Goal: Task Accomplishment & Management: Use online tool/utility

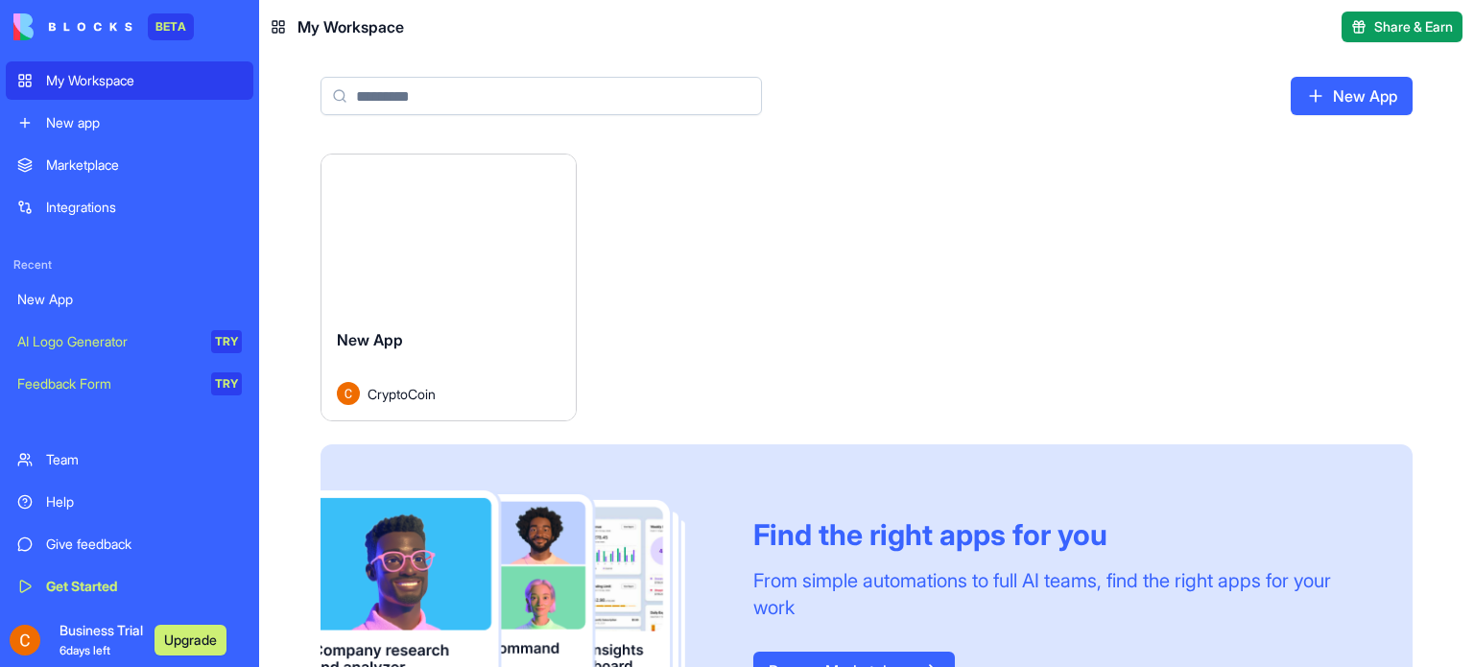
click at [464, 244] on button "Launch" at bounding box center [448, 234] width 144 height 38
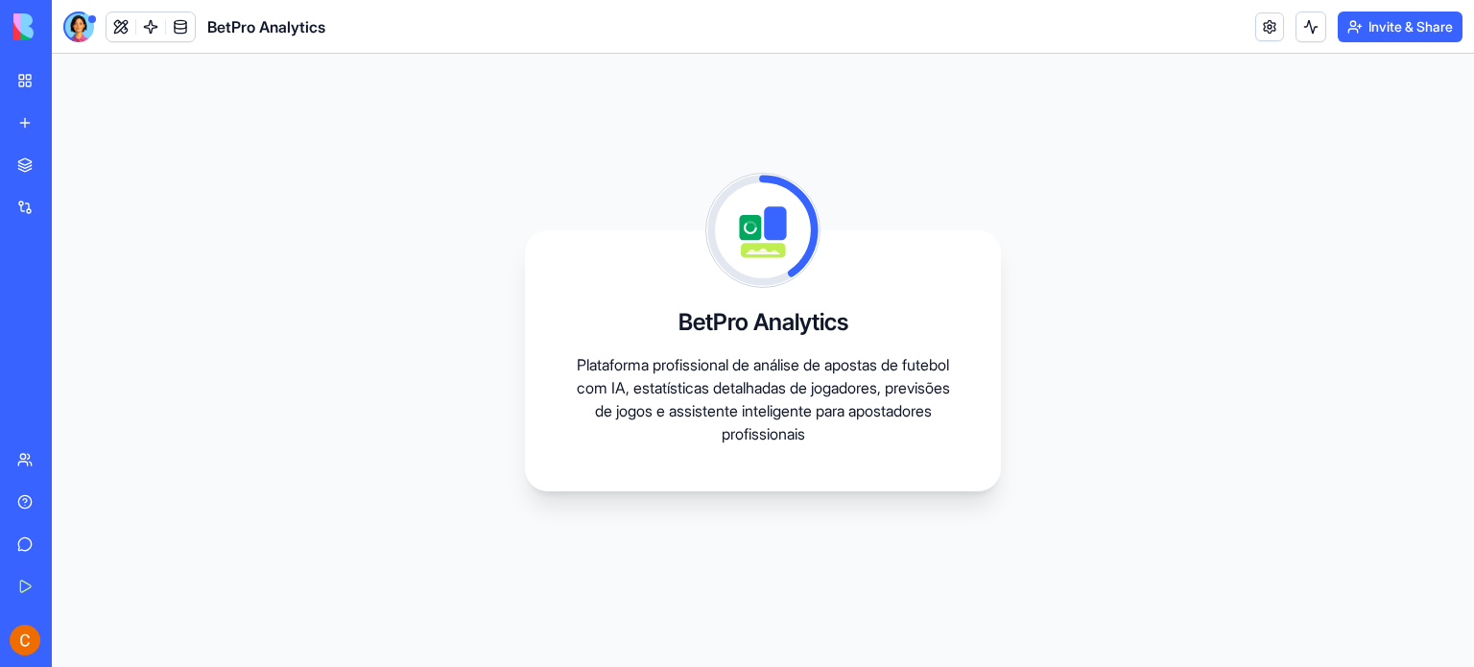
click at [57, 122] on div "New app" at bounding box center [58, 122] width 25 height 19
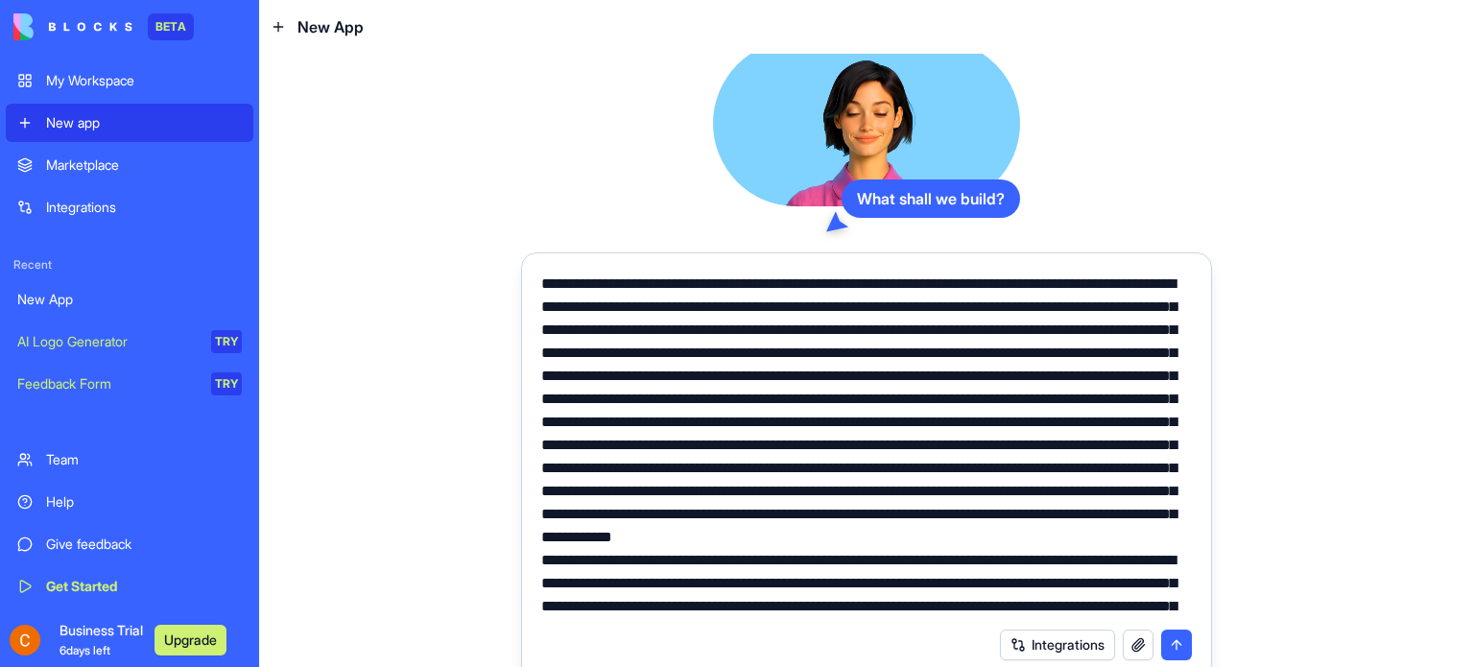
scroll to position [204, 0]
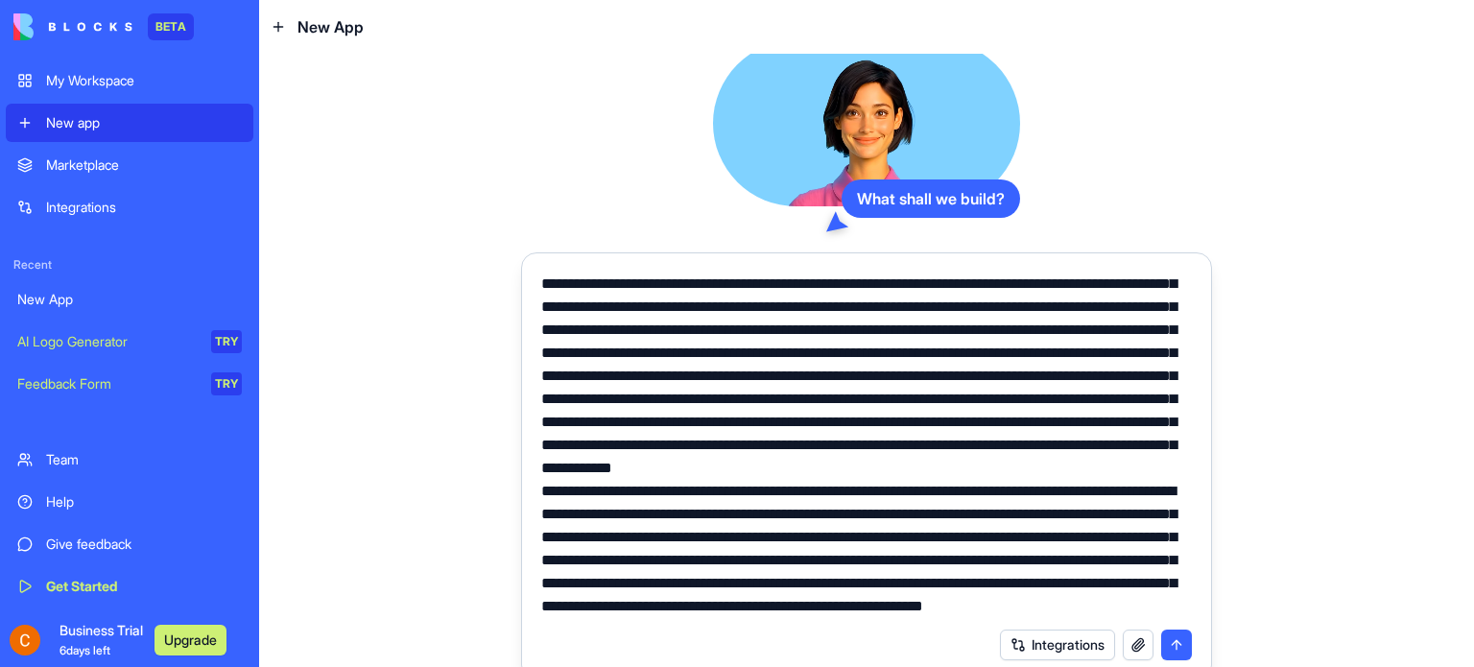
type textarea "**********"
click at [1166, 644] on button "submit" at bounding box center [1176, 645] width 31 height 31
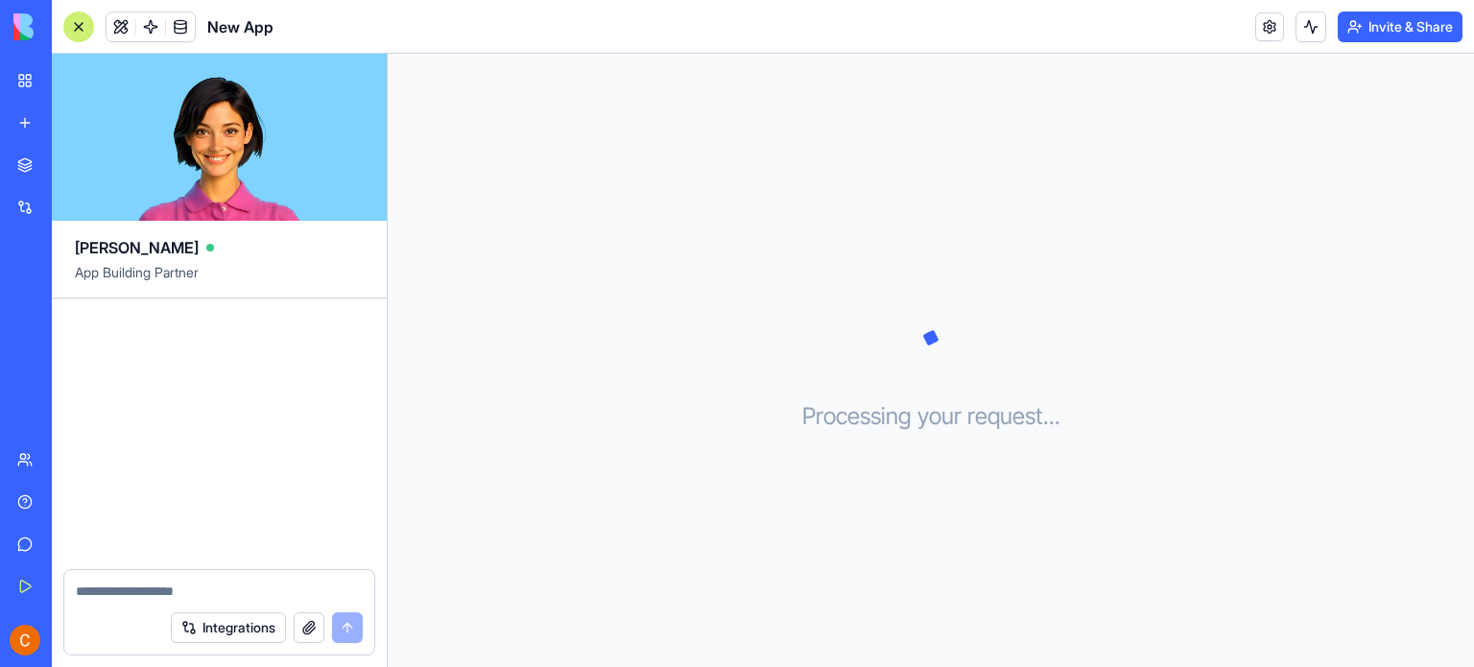
click at [791, 275] on div "Processing your request . . ." at bounding box center [931, 360] width 1086 height 613
click at [80, 34] on div at bounding box center [78, 27] width 31 height 31
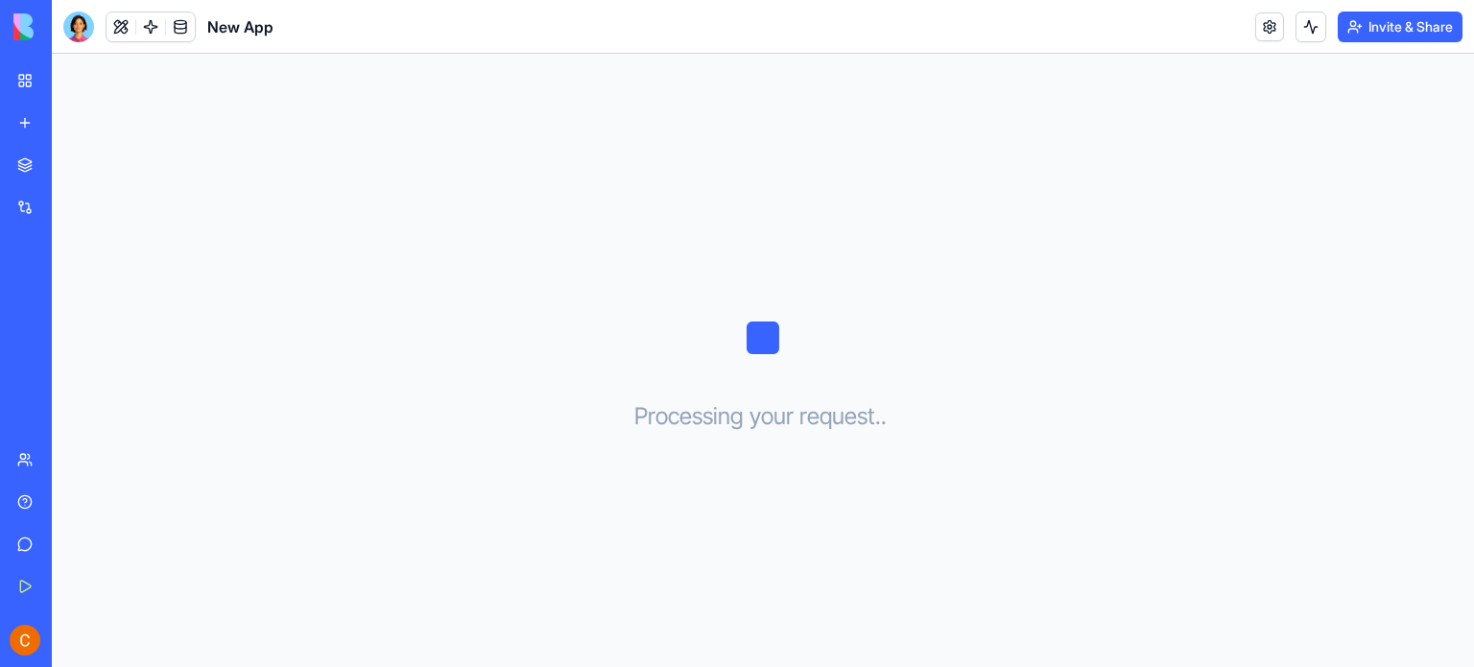
click at [25, 76] on link "My Workspace" at bounding box center [44, 80] width 77 height 38
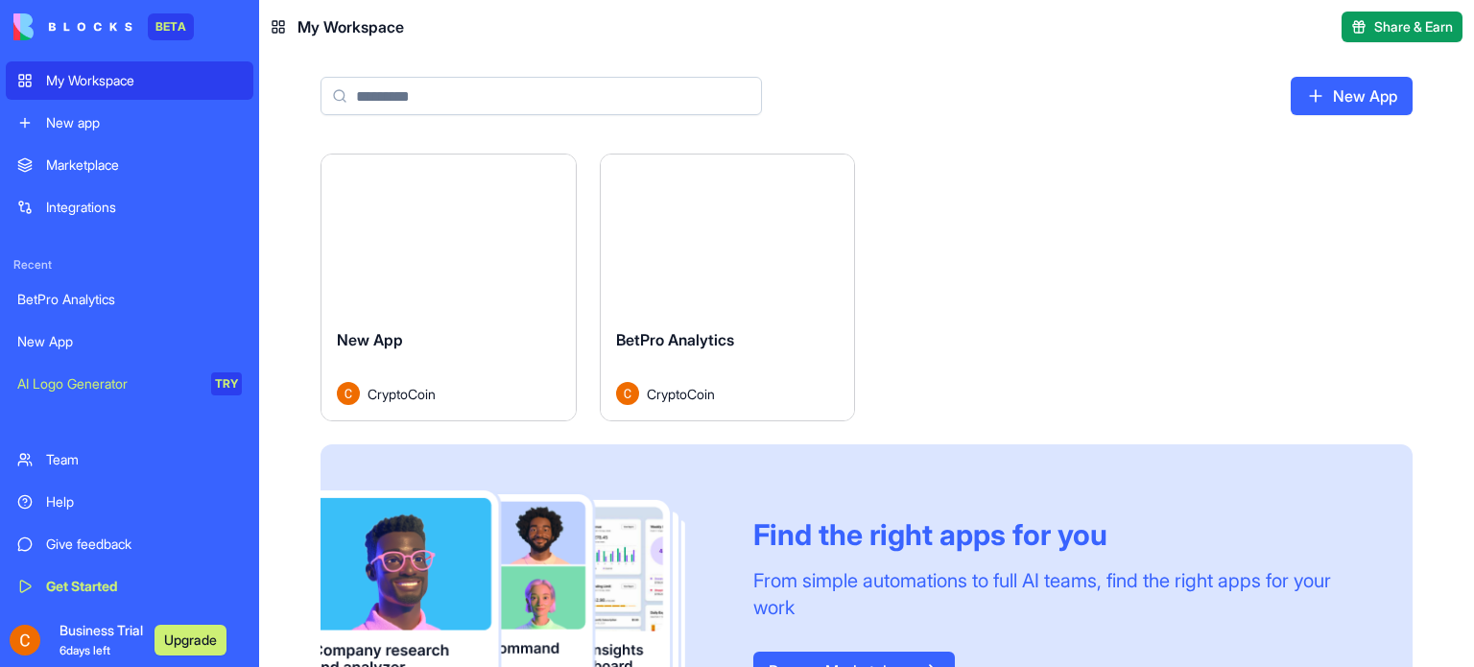
click at [721, 235] on button "Launch" at bounding box center [727, 234] width 144 height 38
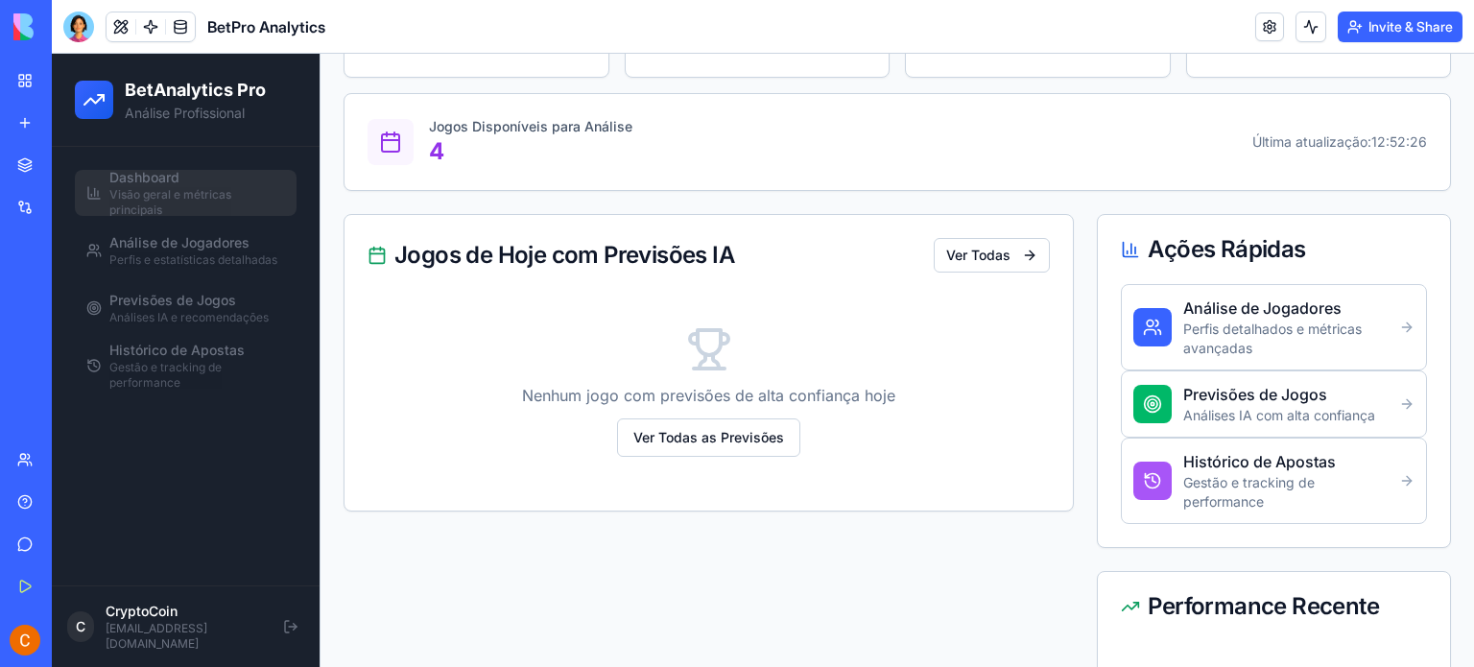
scroll to position [259, 0]
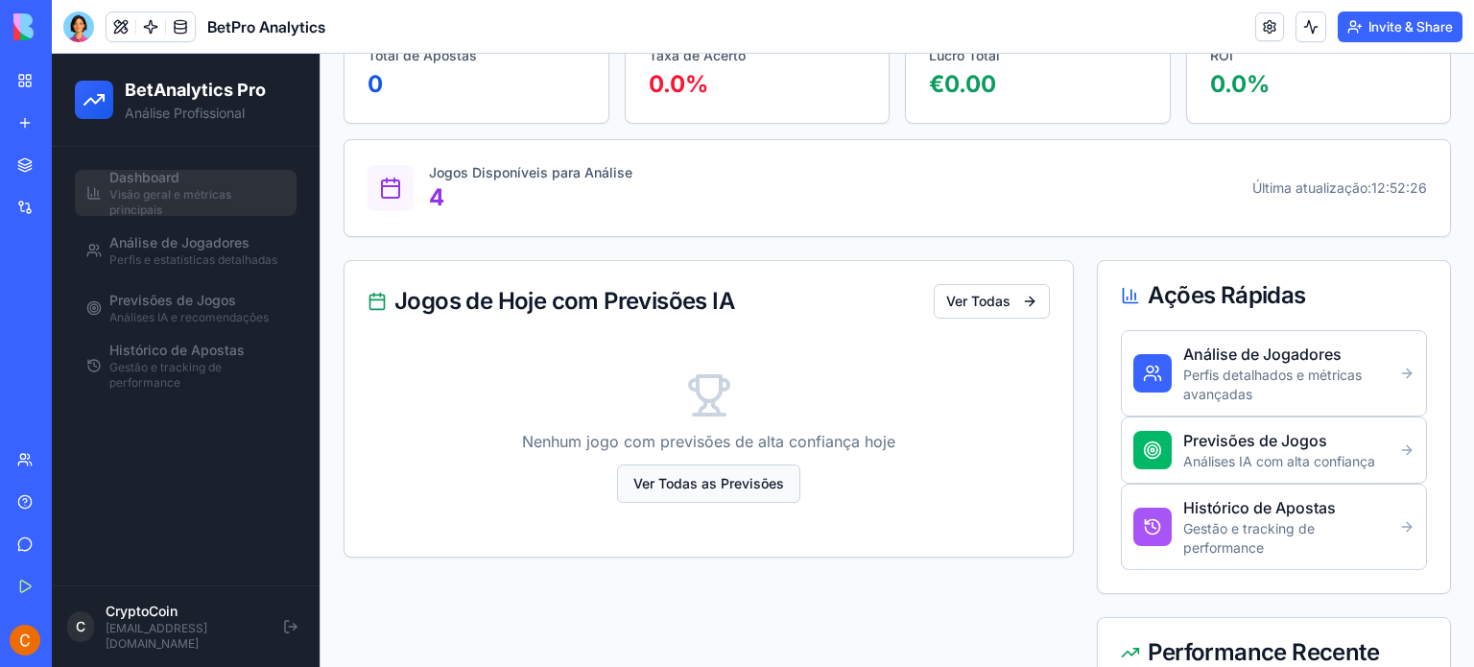
click at [765, 488] on button "Ver Todas as Previsões" at bounding box center [708, 483] width 183 height 38
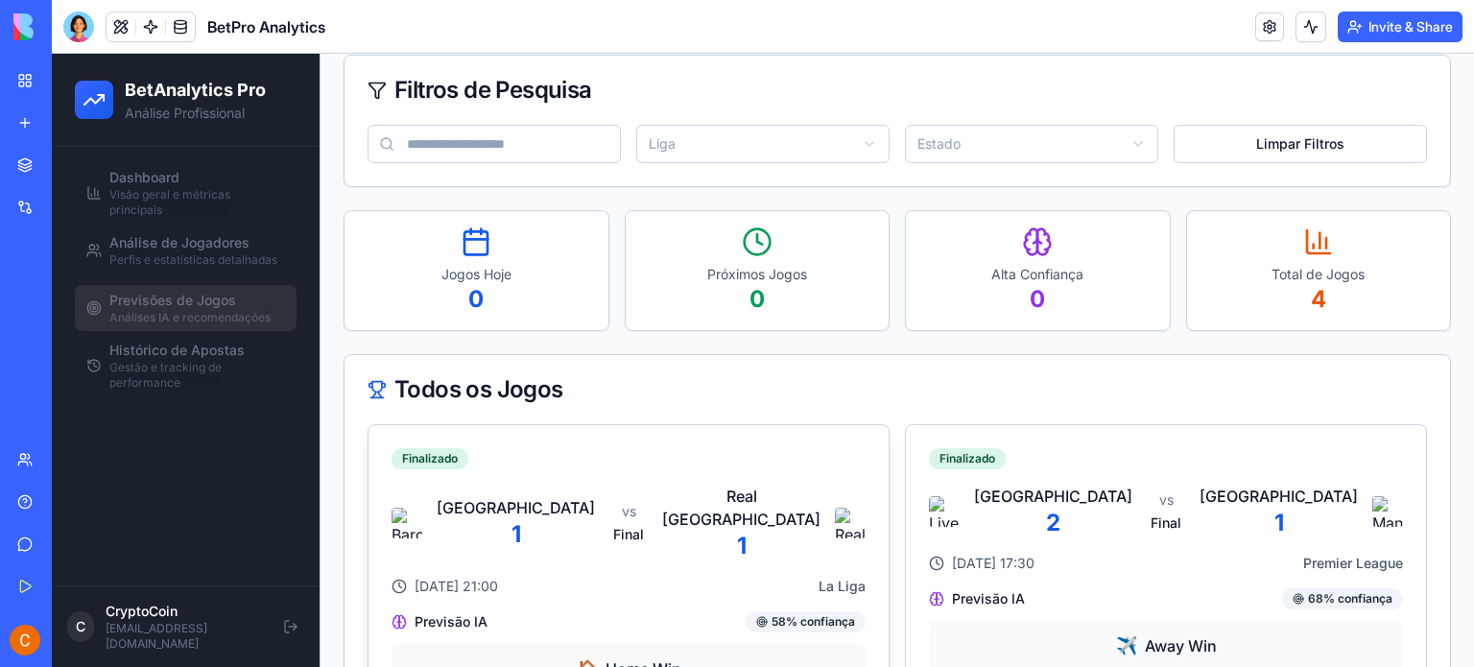
scroll to position [165, 0]
click at [868, 142] on html "BetAnalytics Pro Análise Profissional Dashboard Visão geral e métricas principa…" at bounding box center [763, 635] width 1422 height 1492
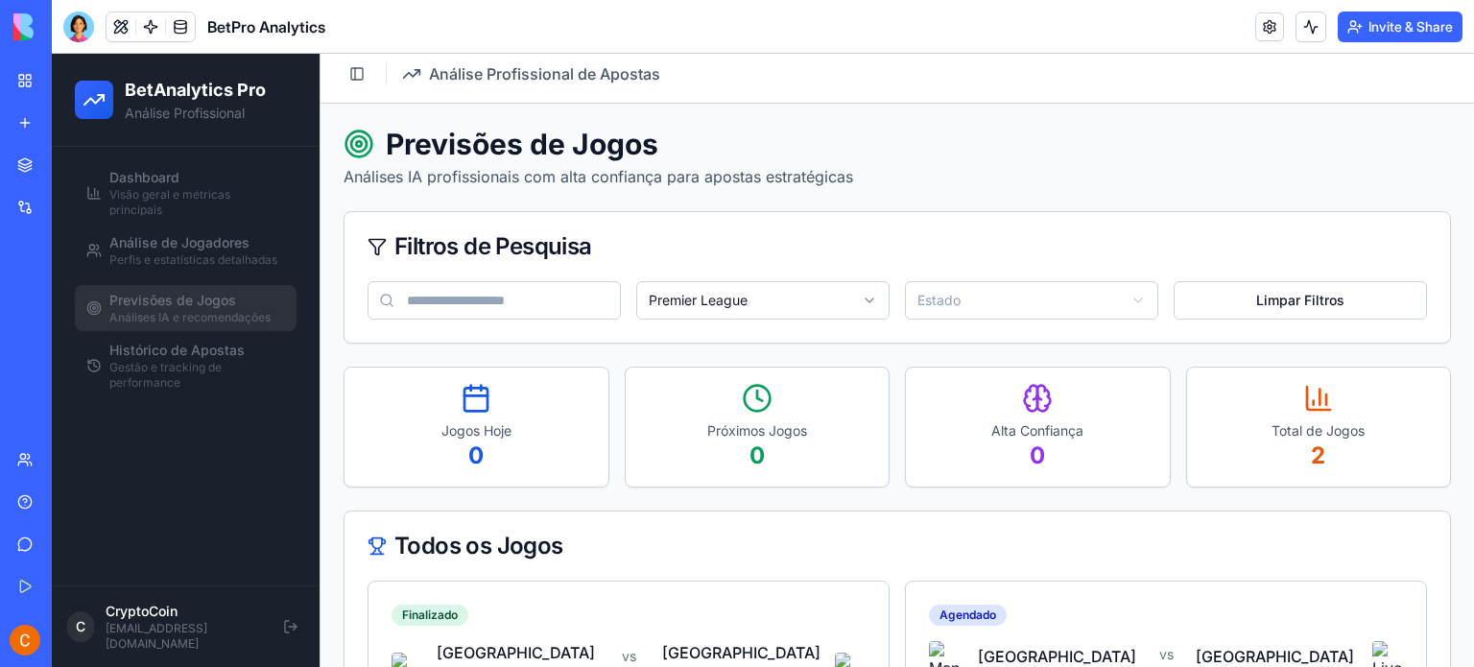
scroll to position [0, 0]
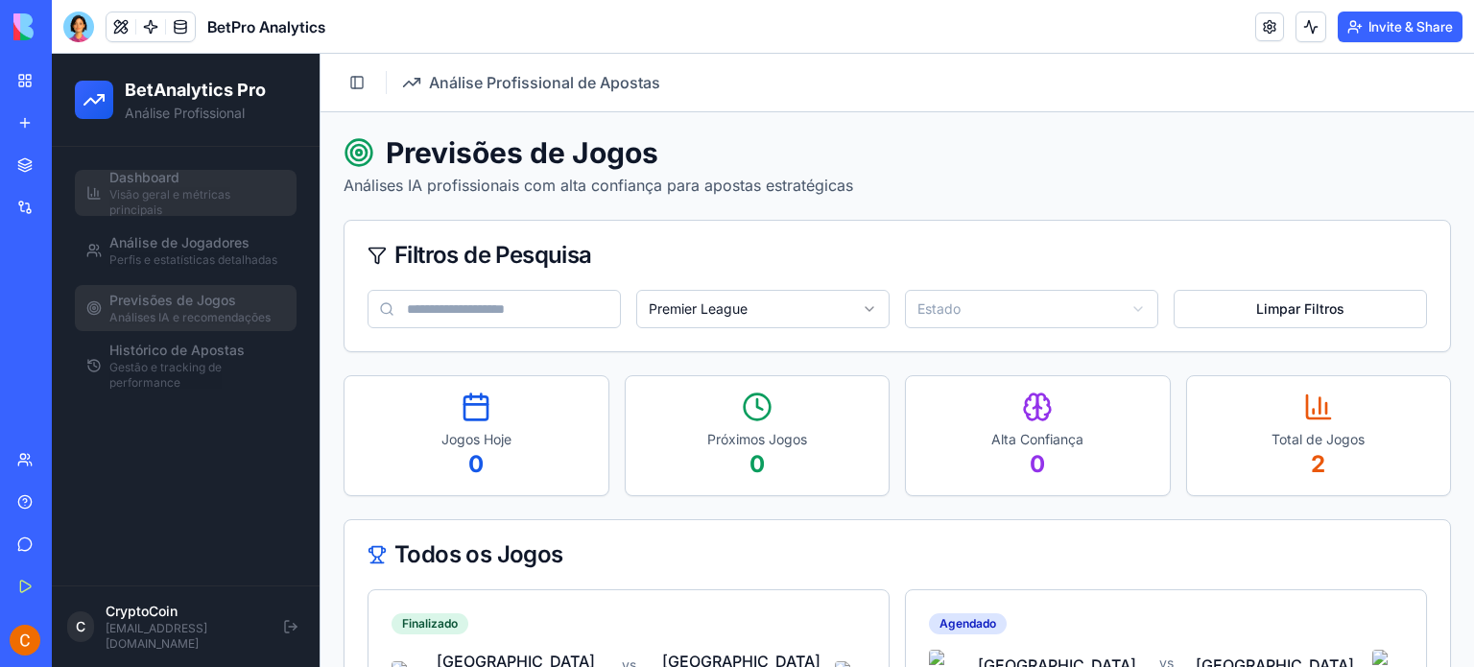
click at [170, 188] on span "Visão geral e métricas principais" at bounding box center [197, 202] width 176 height 31
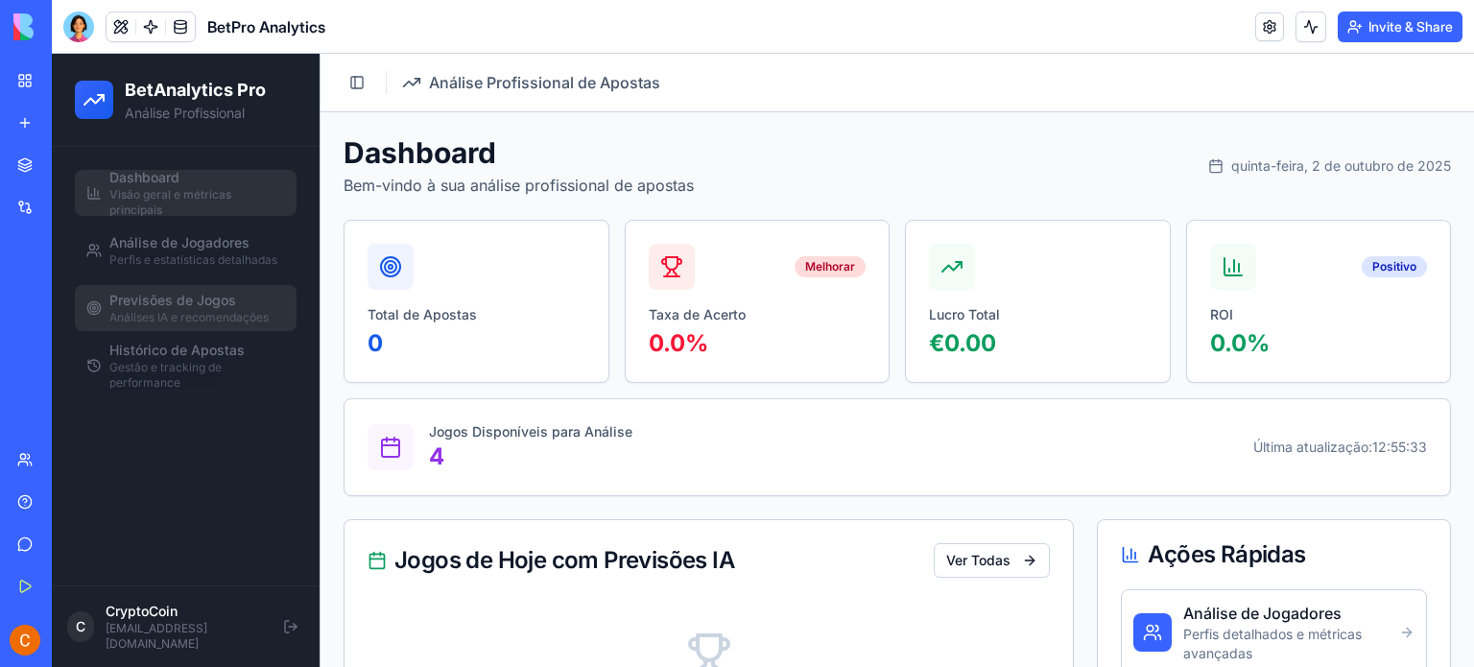
click at [192, 317] on span "Análises IA e recomendações" at bounding box center [188, 317] width 159 height 15
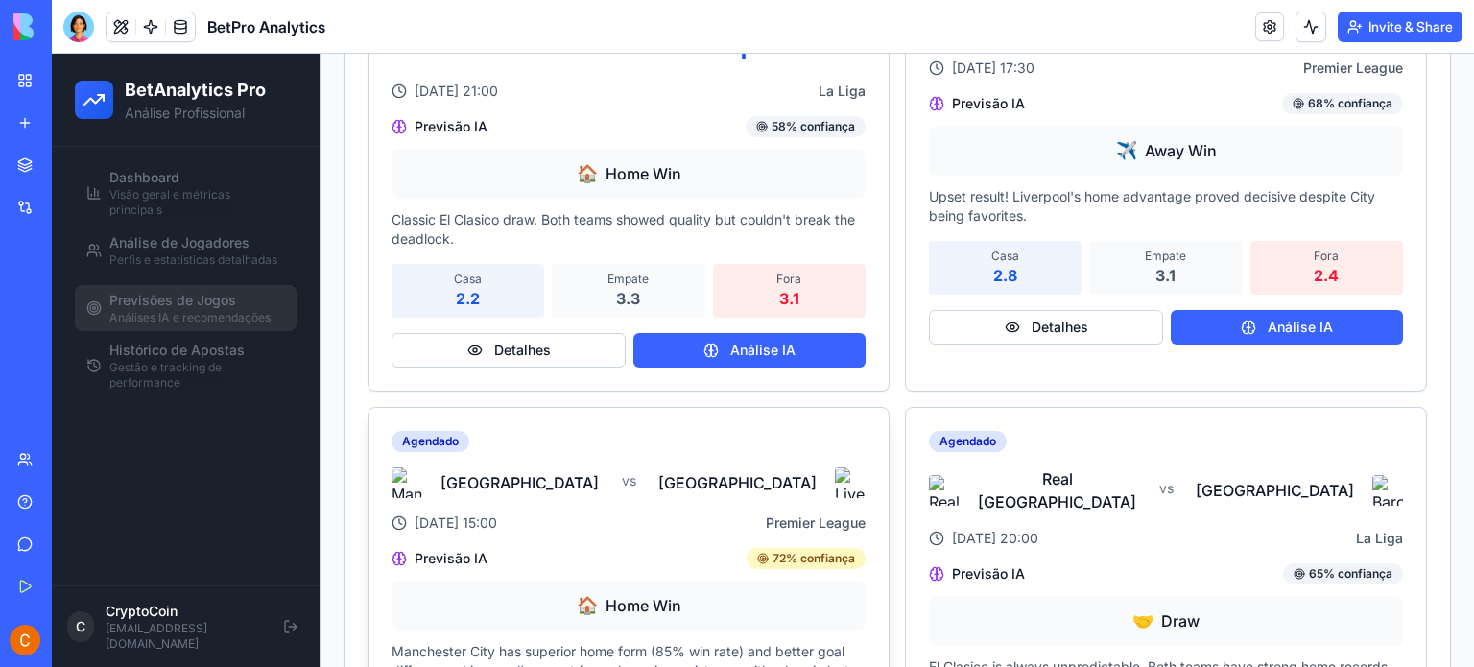
scroll to position [837, 0]
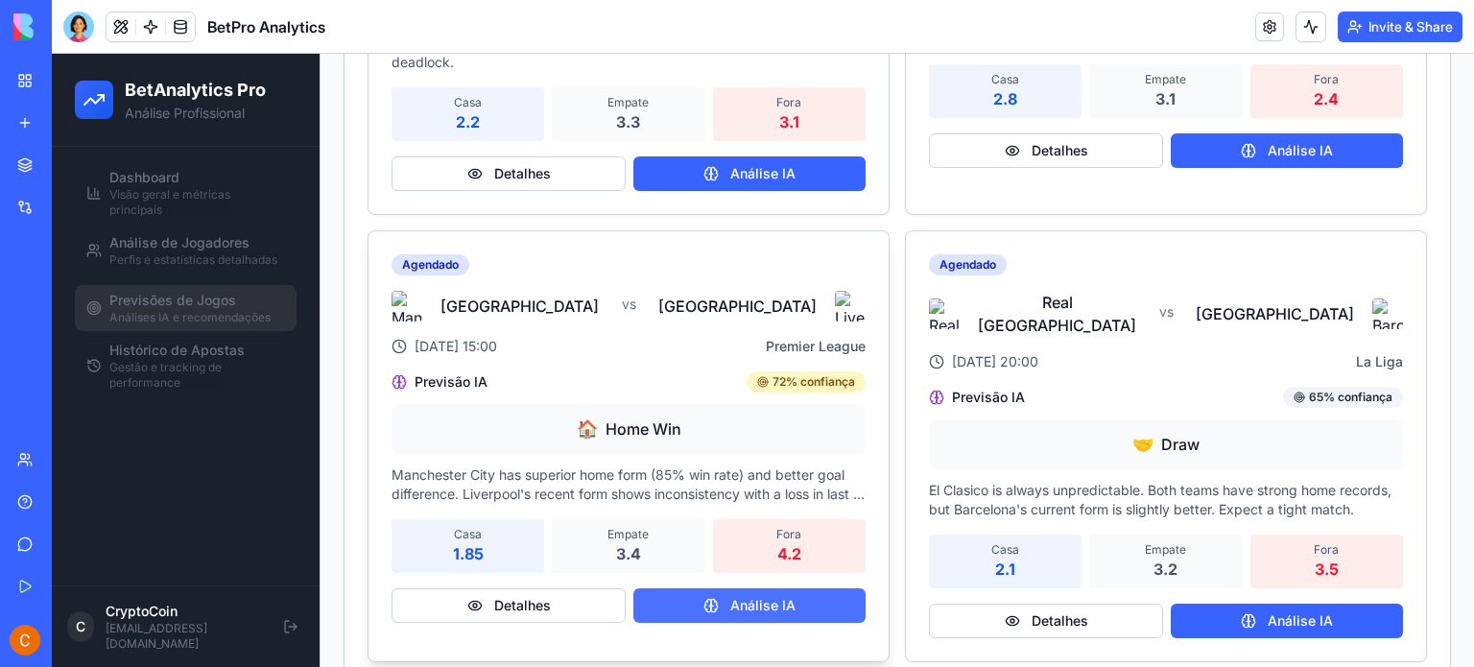
click at [755, 588] on button "Análise IA" at bounding box center [749, 605] width 232 height 35
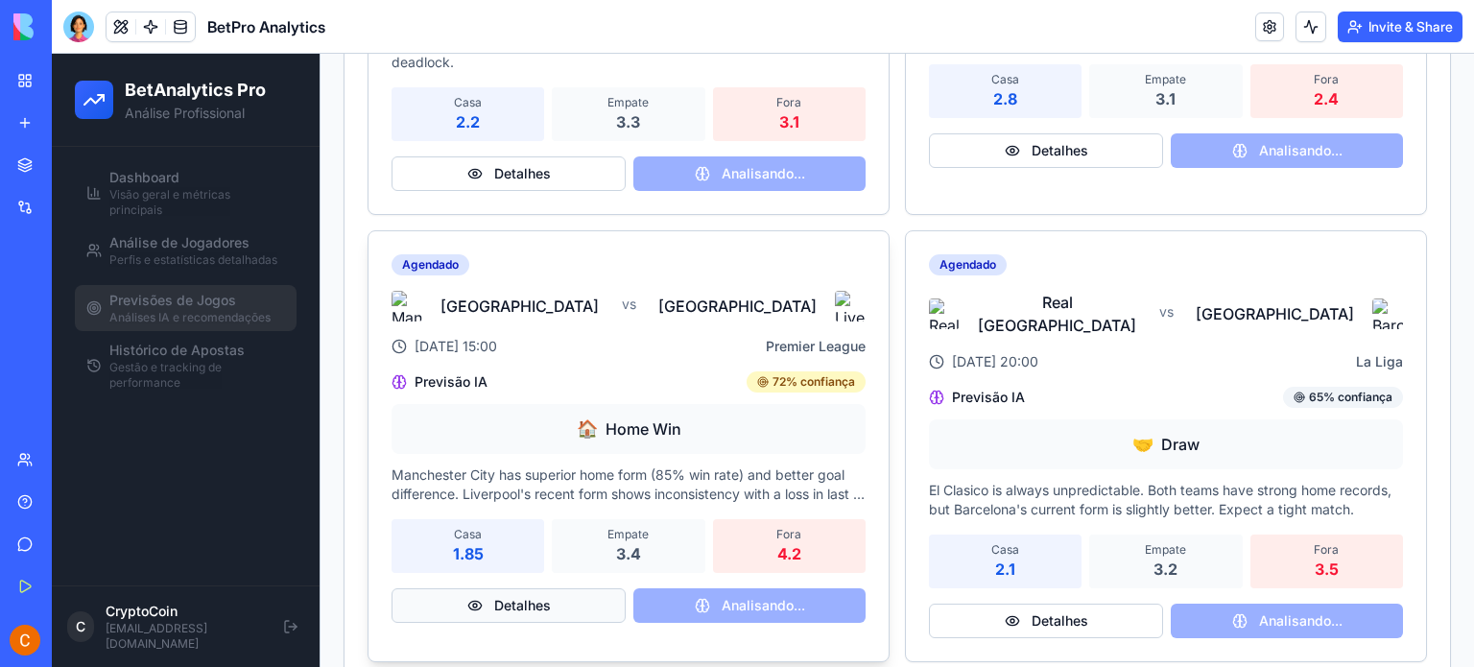
click at [523, 588] on button "Detalhes" at bounding box center [509, 605] width 234 height 35
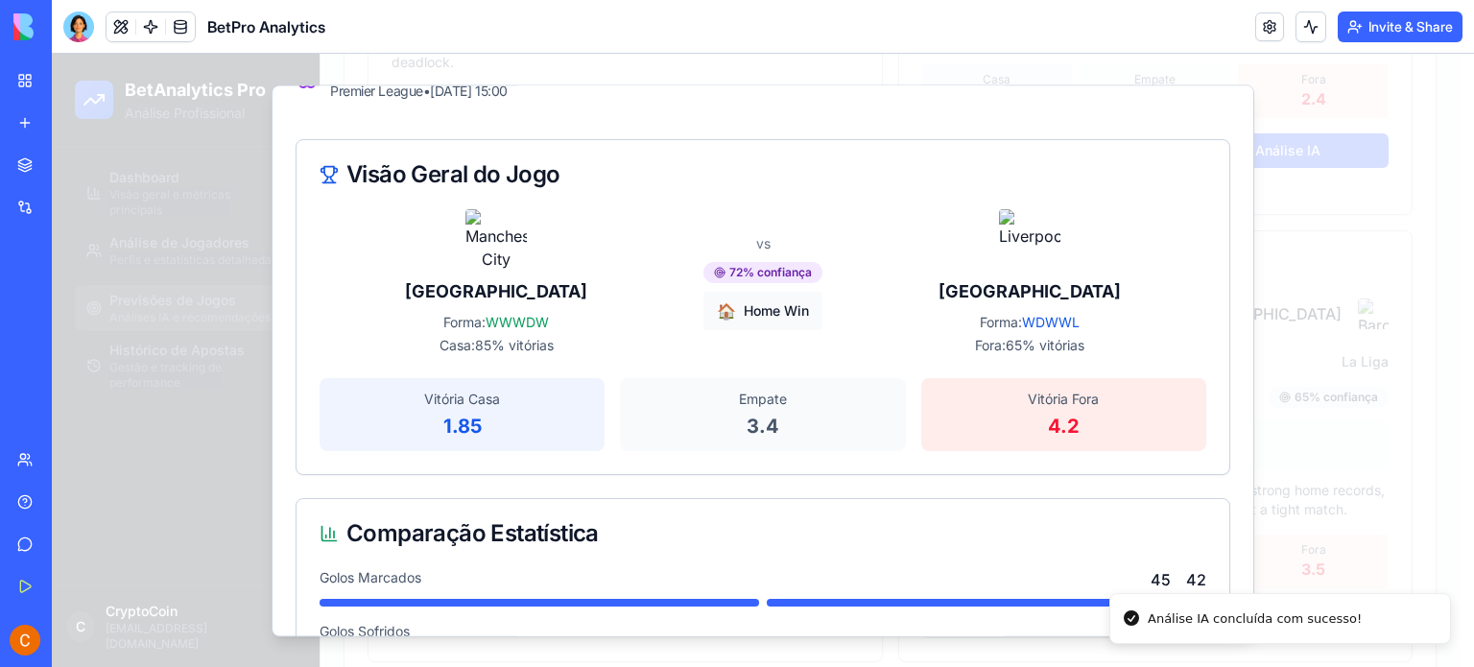
scroll to position [0, 0]
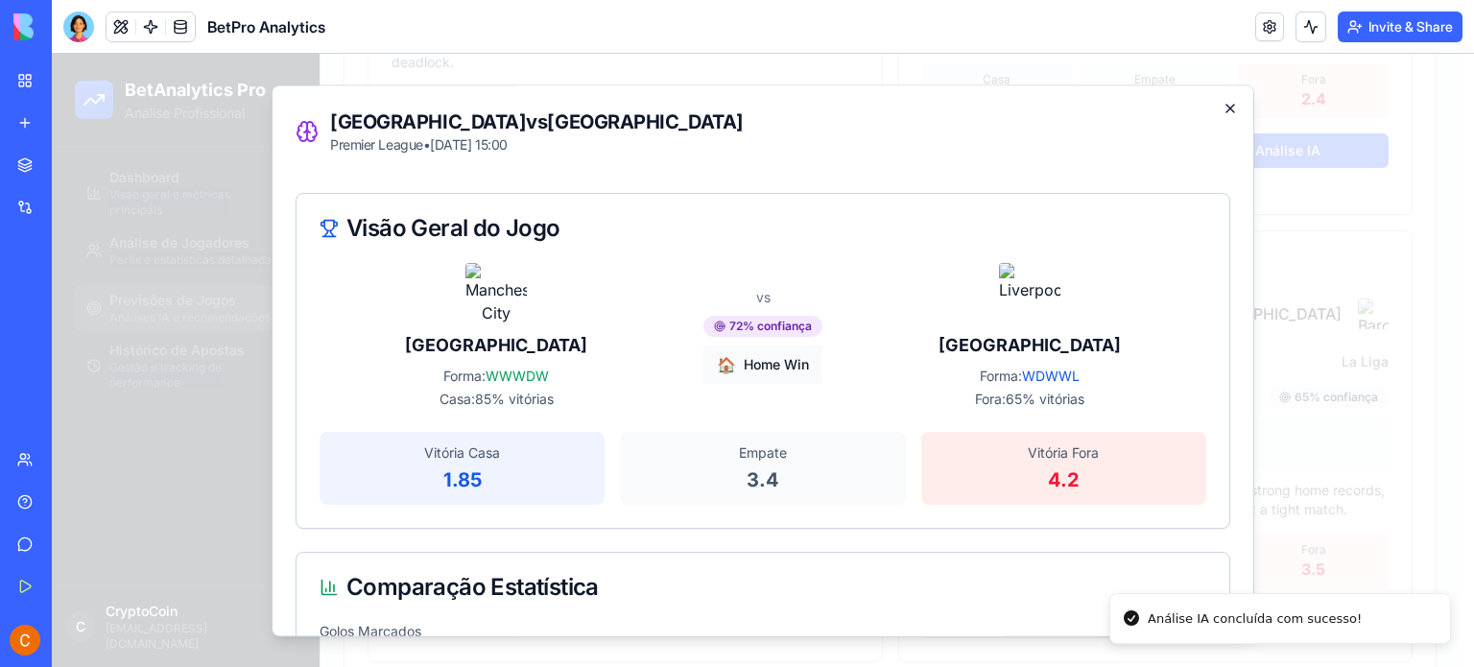
click at [1226, 107] on icon "button" at bounding box center [1230, 109] width 8 height 8
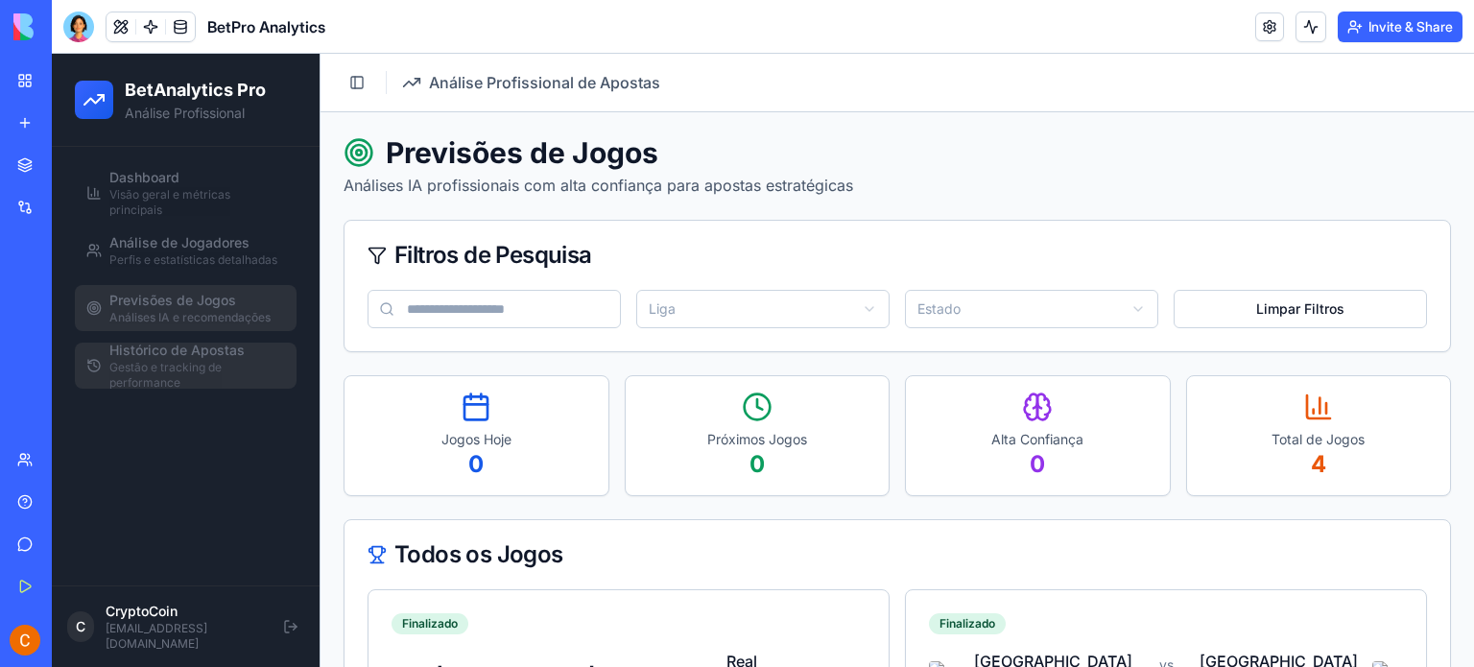
click at [198, 364] on span "Gestão e tracking de performance" at bounding box center [197, 375] width 176 height 31
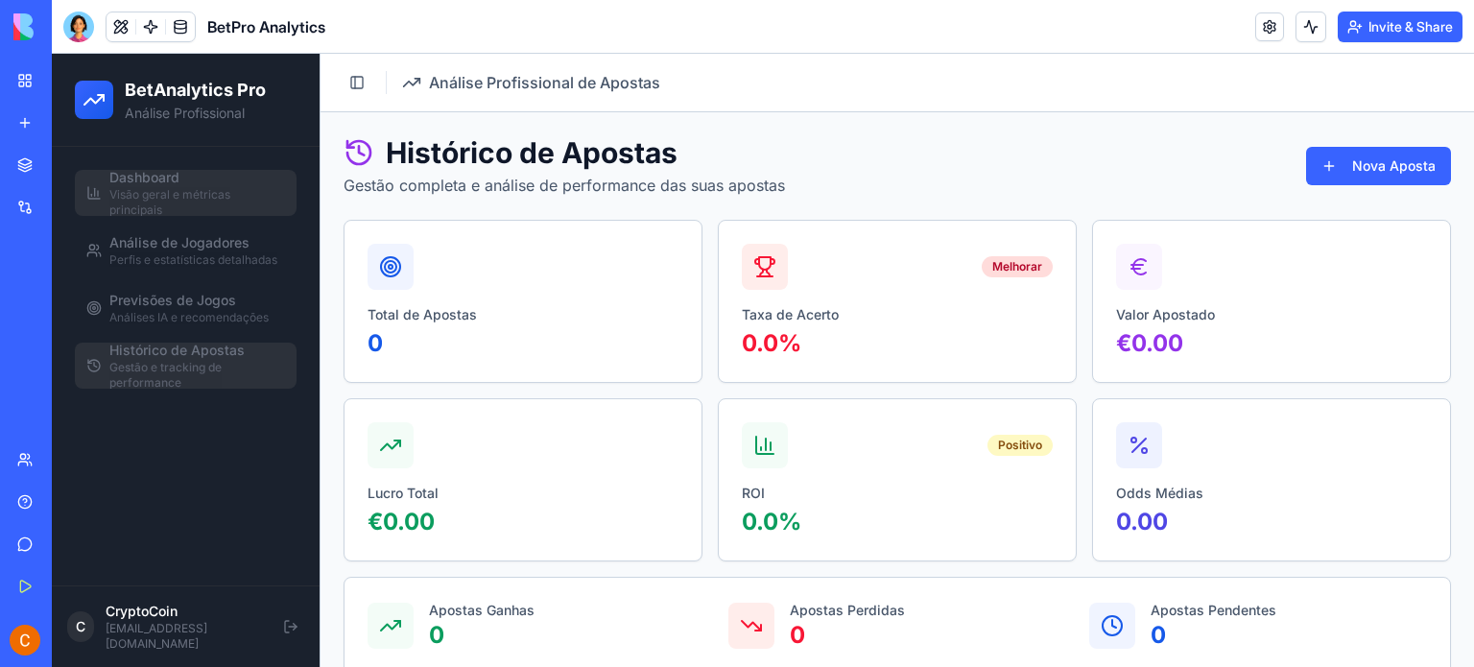
click at [149, 190] on span "Visão geral e métricas principais" at bounding box center [197, 202] width 176 height 31
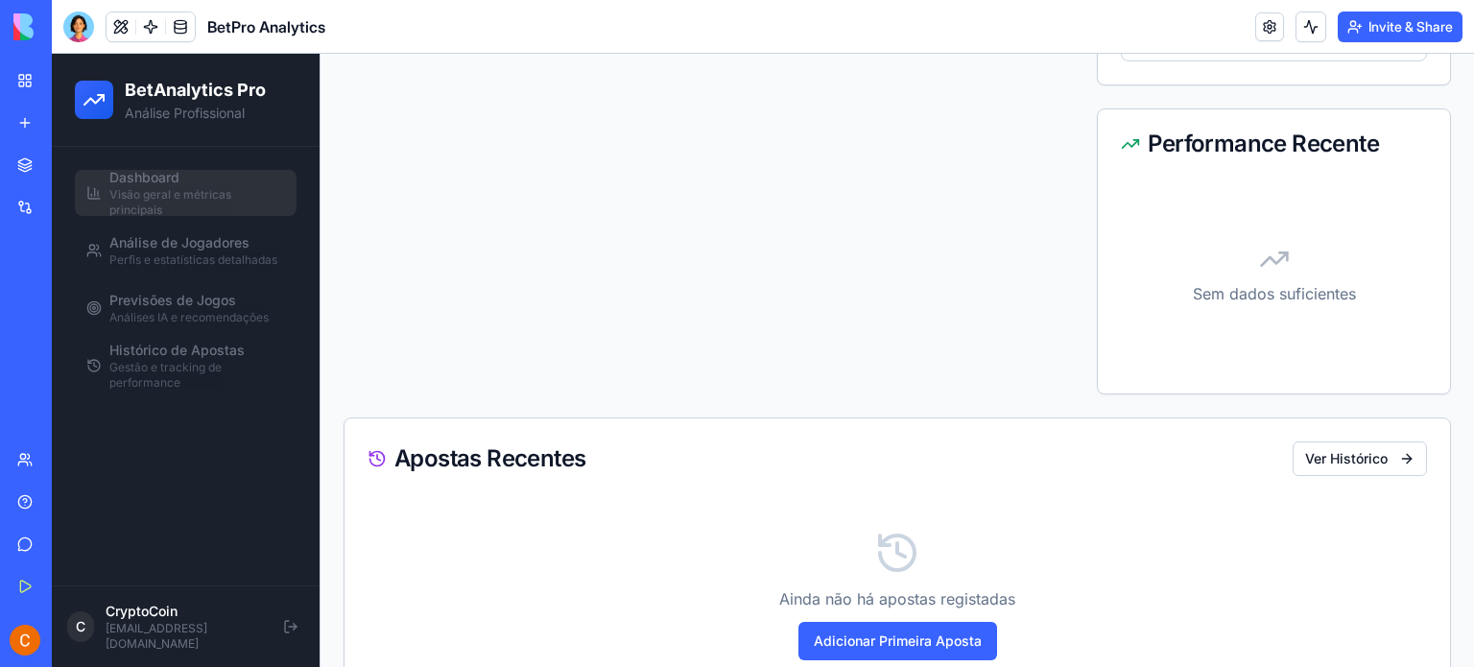
scroll to position [835, 0]
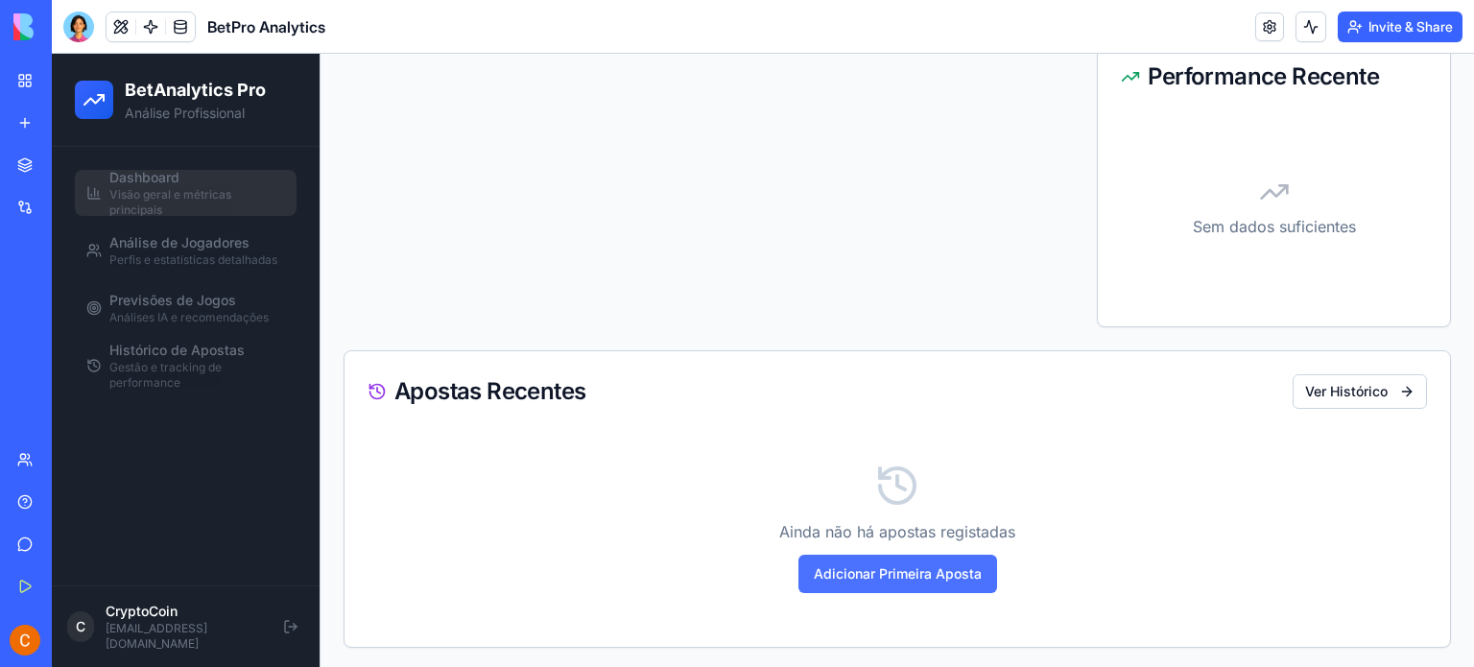
click at [865, 564] on button "Adicionar Primeira Aposta" at bounding box center [897, 574] width 199 height 38
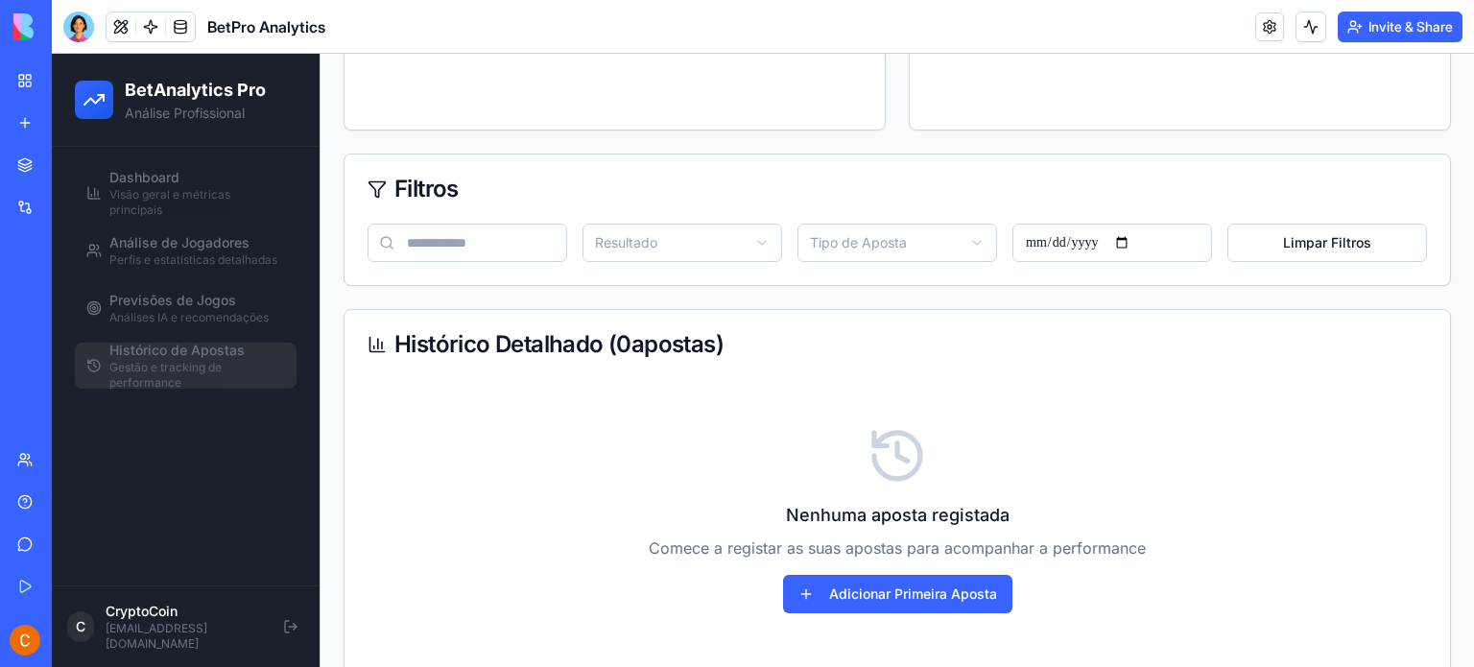
scroll to position [938, 0]
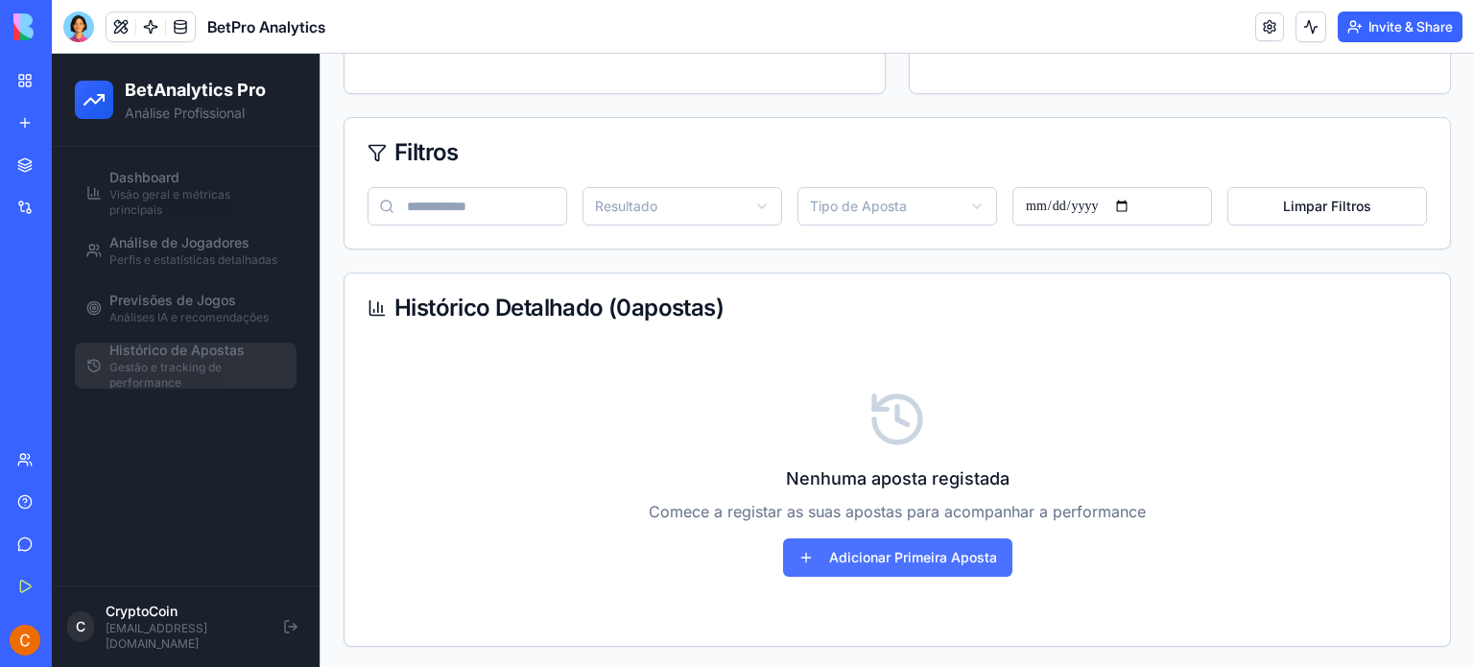
click at [942, 546] on button "Adicionar Primeira Aposta" at bounding box center [897, 557] width 229 height 38
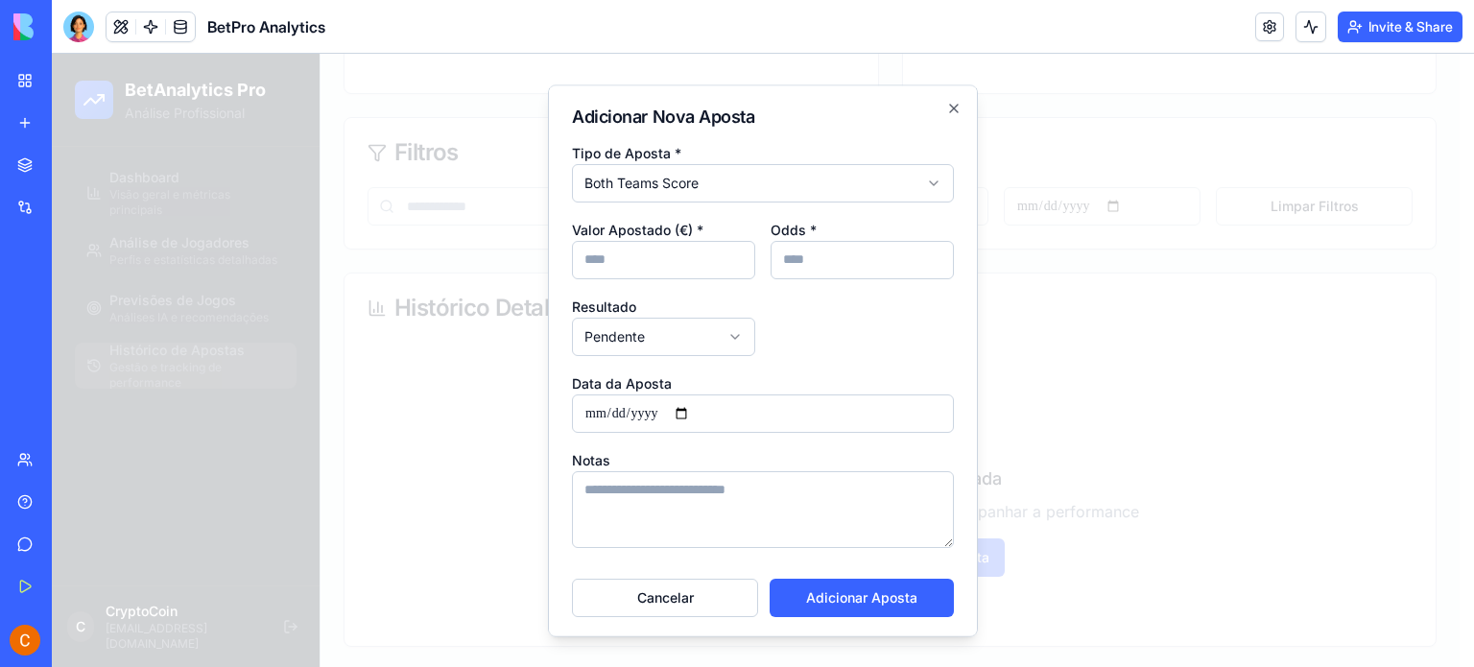
click at [618, 272] on input "Valor Apostado (€) *" at bounding box center [663, 260] width 183 height 38
type input "*"
type input "***"
type input "*"
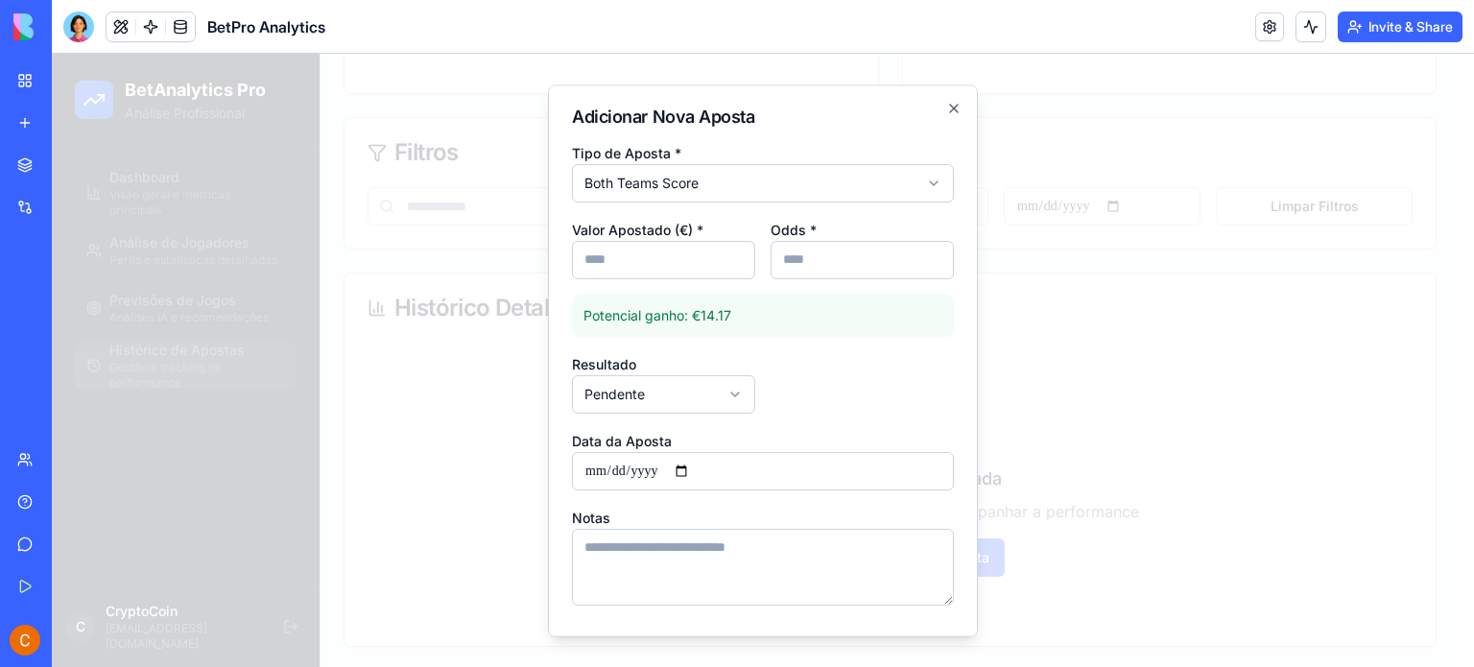
type input "****"
paste textarea "**********"
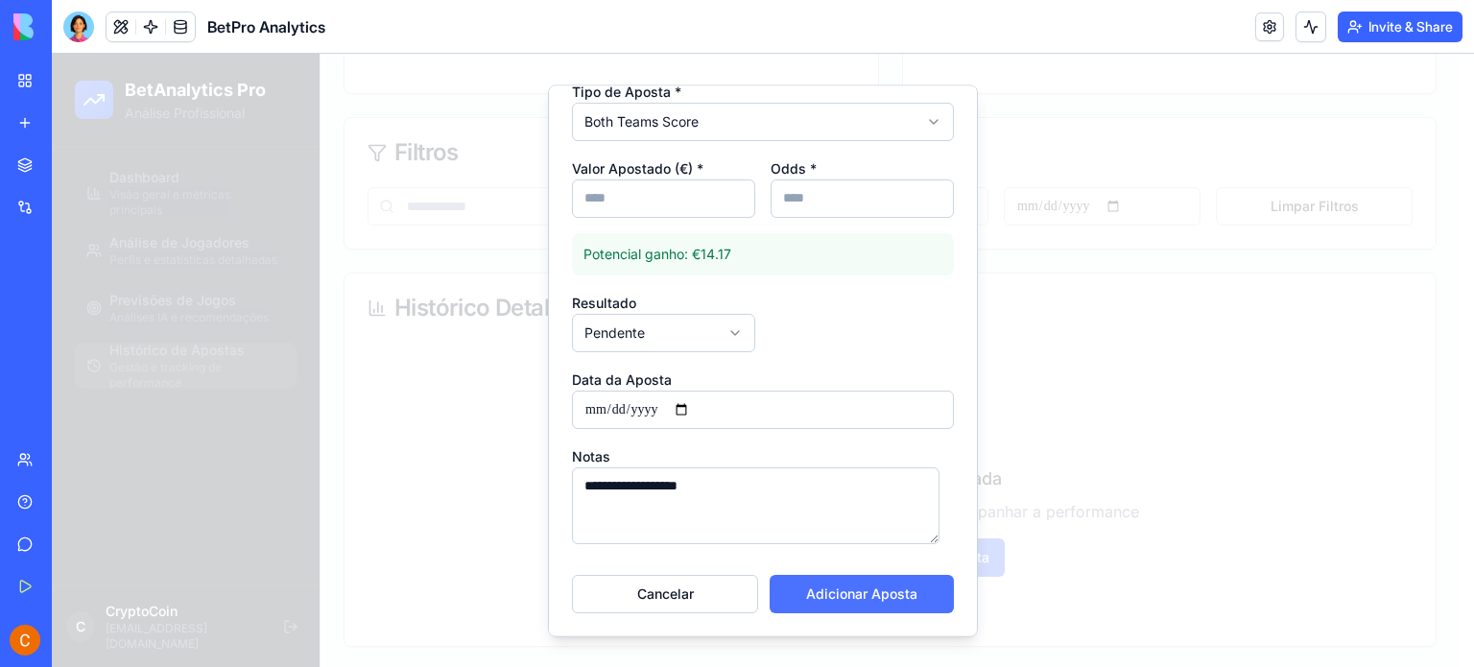
type textarea "**********"
click at [863, 589] on button "Adicionar Aposta" at bounding box center [862, 594] width 184 height 38
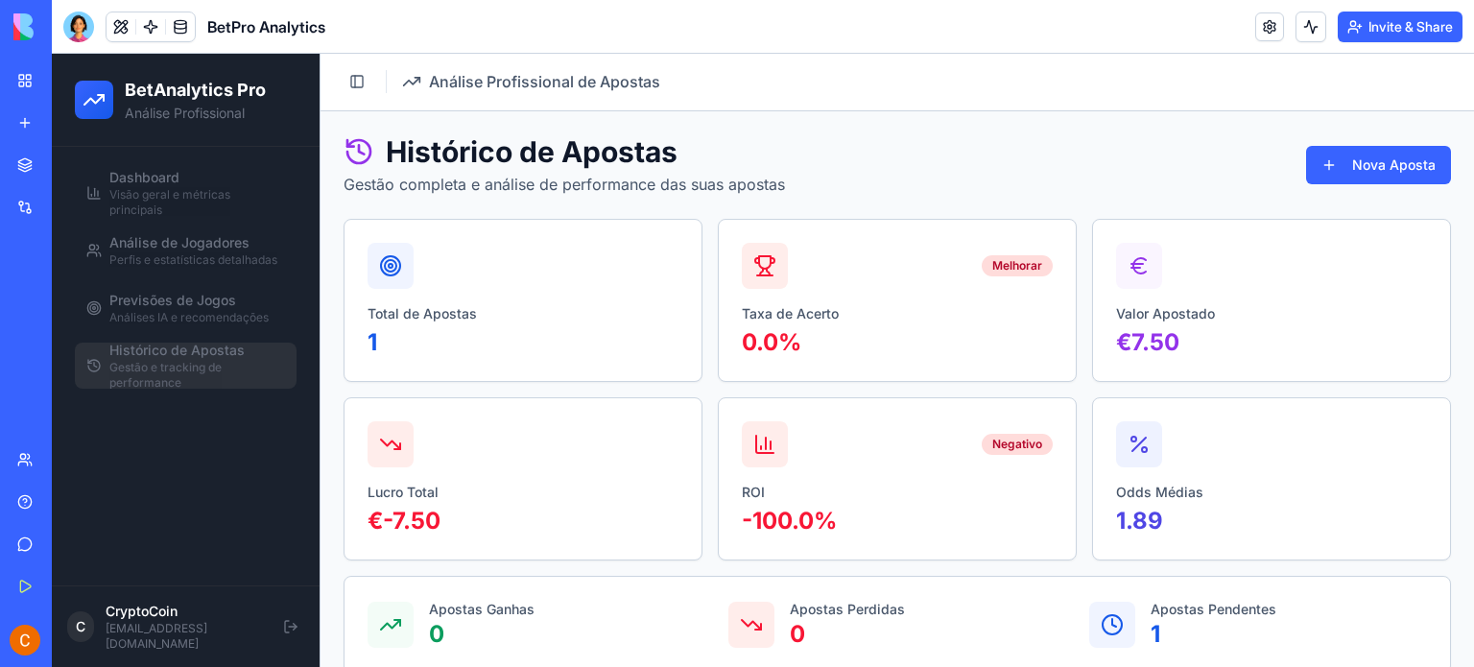
scroll to position [0, 0]
click at [1339, 175] on button "Nova Aposta" at bounding box center [1378, 166] width 145 height 38
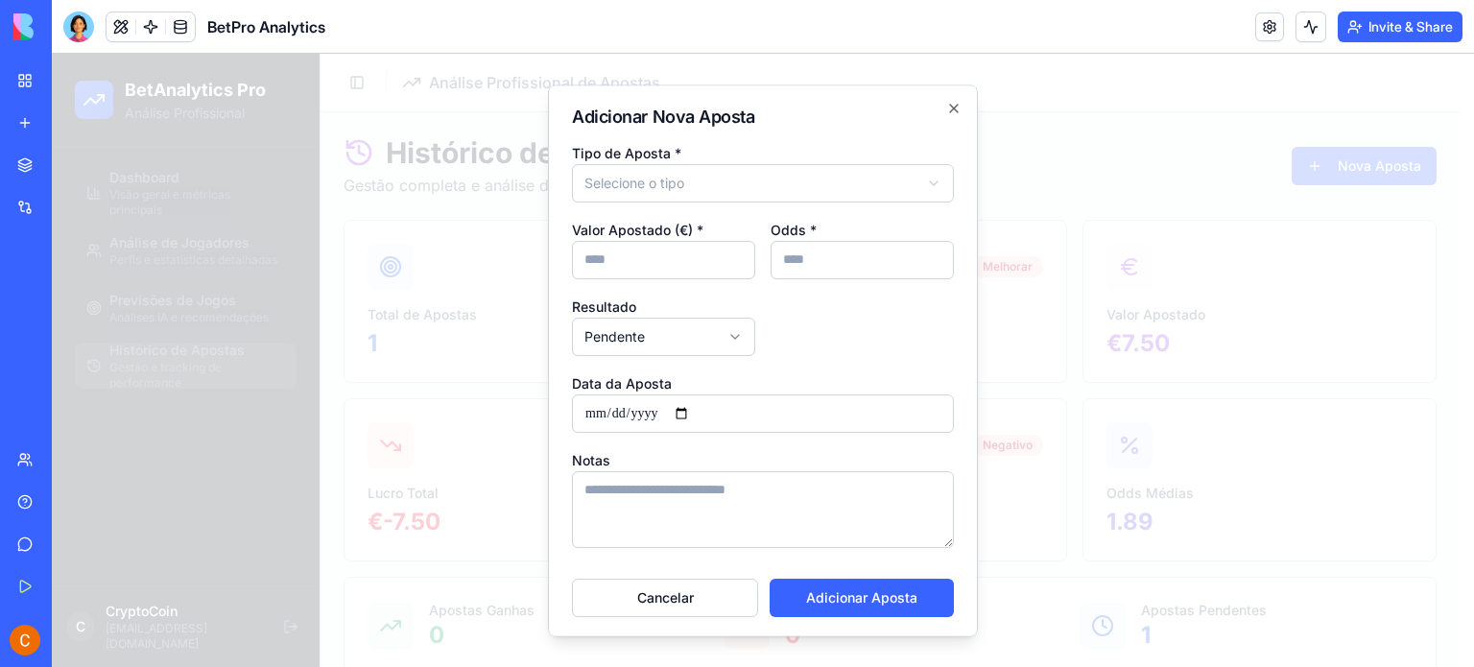
click at [635, 272] on input "Valor Apostado (€) *" at bounding box center [663, 260] width 183 height 38
type input "*"
type input "***"
type input "*"
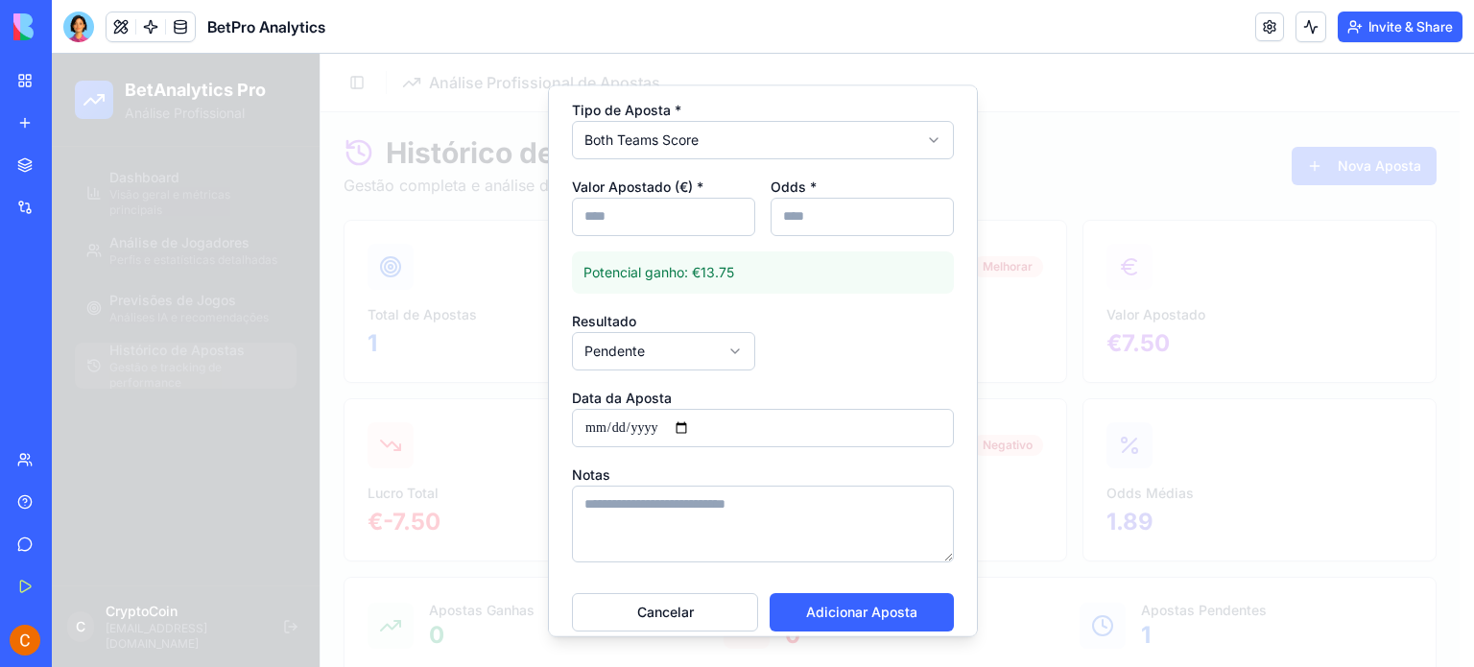
scroll to position [61, 0]
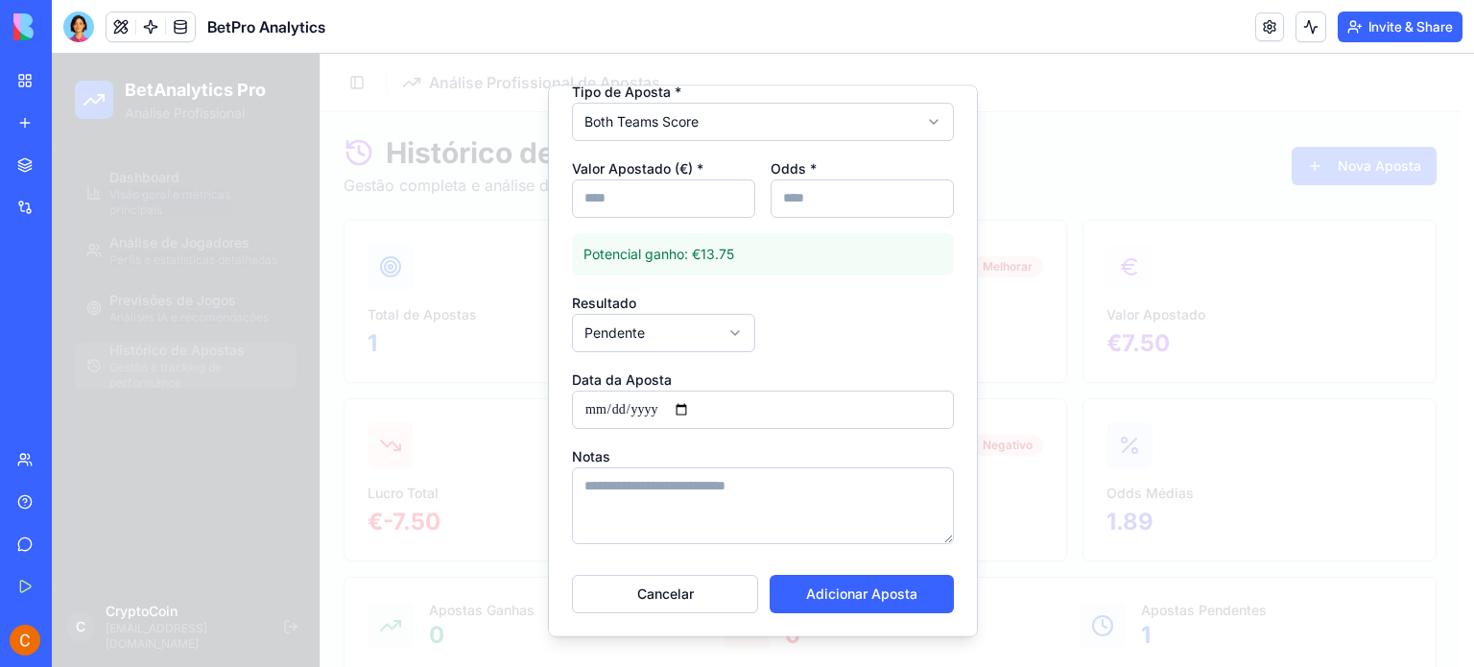
type input "*****"
paste textarea "**********"
type textarea "**********"
click at [887, 586] on button "Adicionar Aposta" at bounding box center [862, 594] width 184 height 38
type input "****"
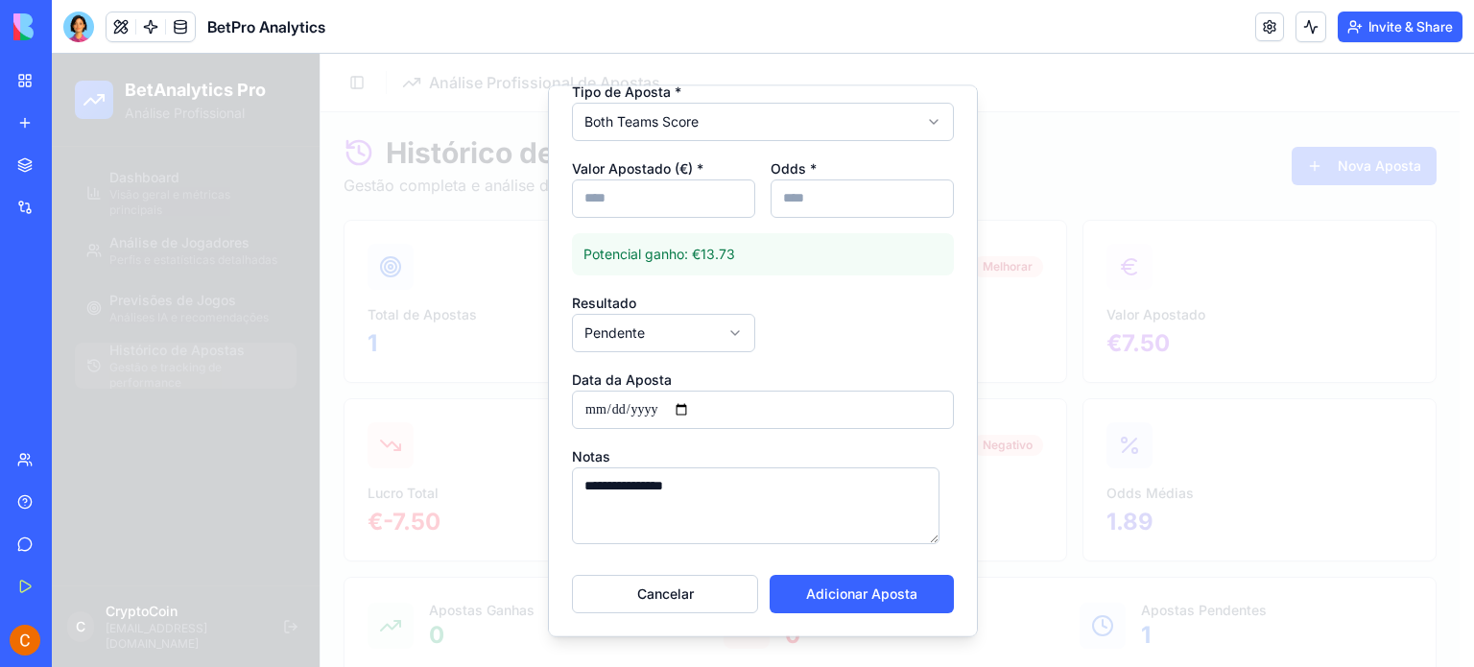
click at [854, 589] on button "Adicionar Aposta" at bounding box center [862, 594] width 184 height 38
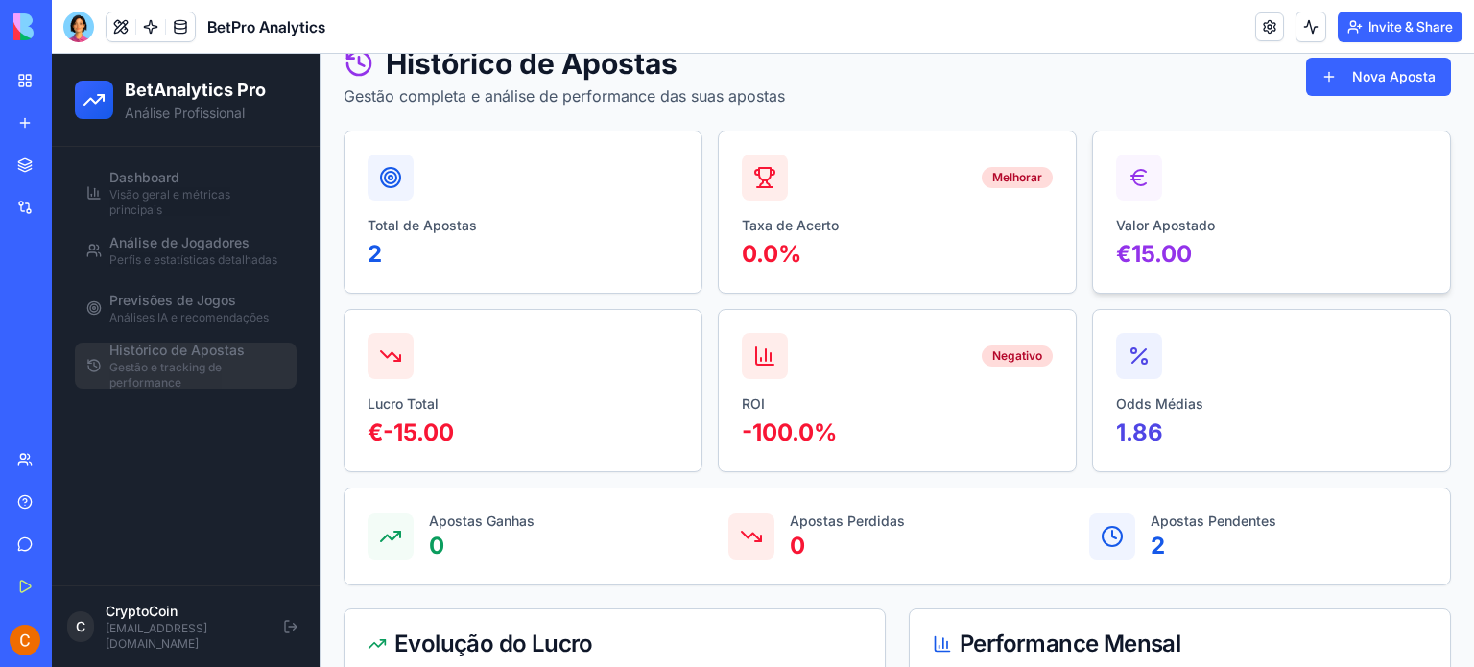
scroll to position [0, 0]
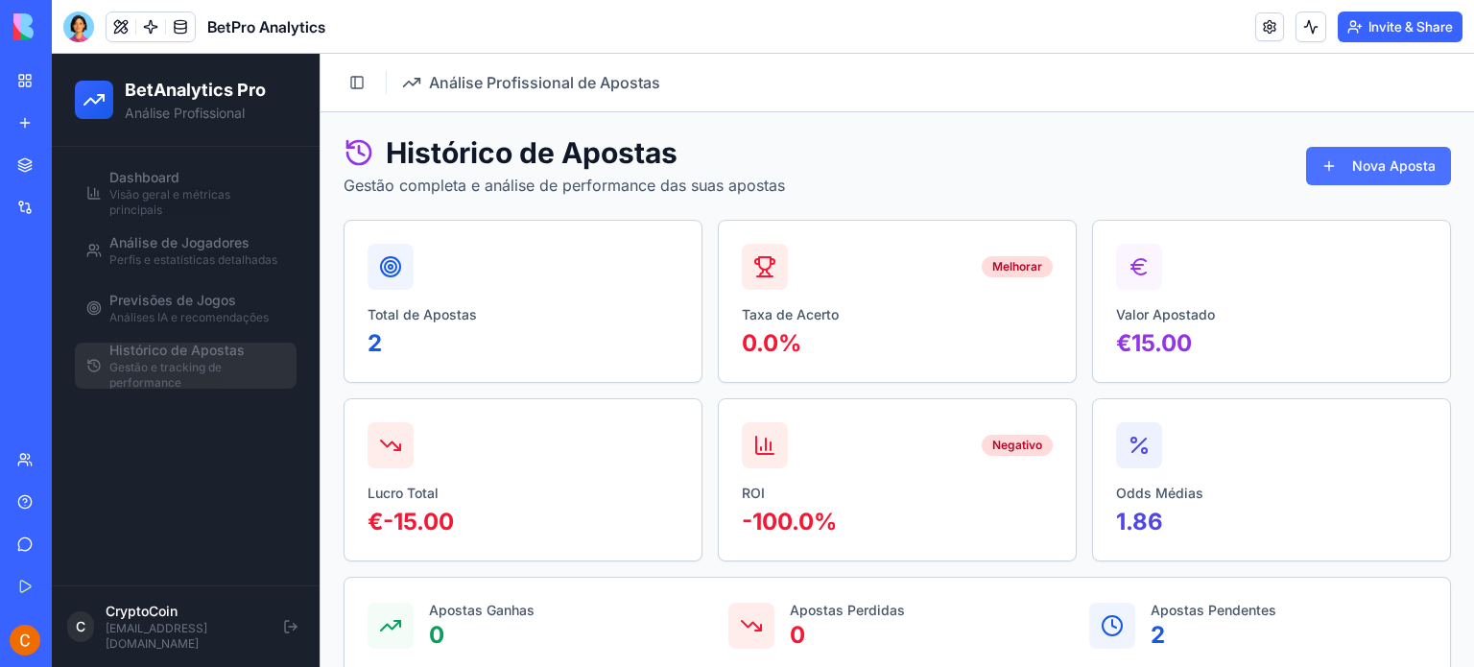
click at [1360, 160] on button "Nova Aposta" at bounding box center [1378, 166] width 145 height 38
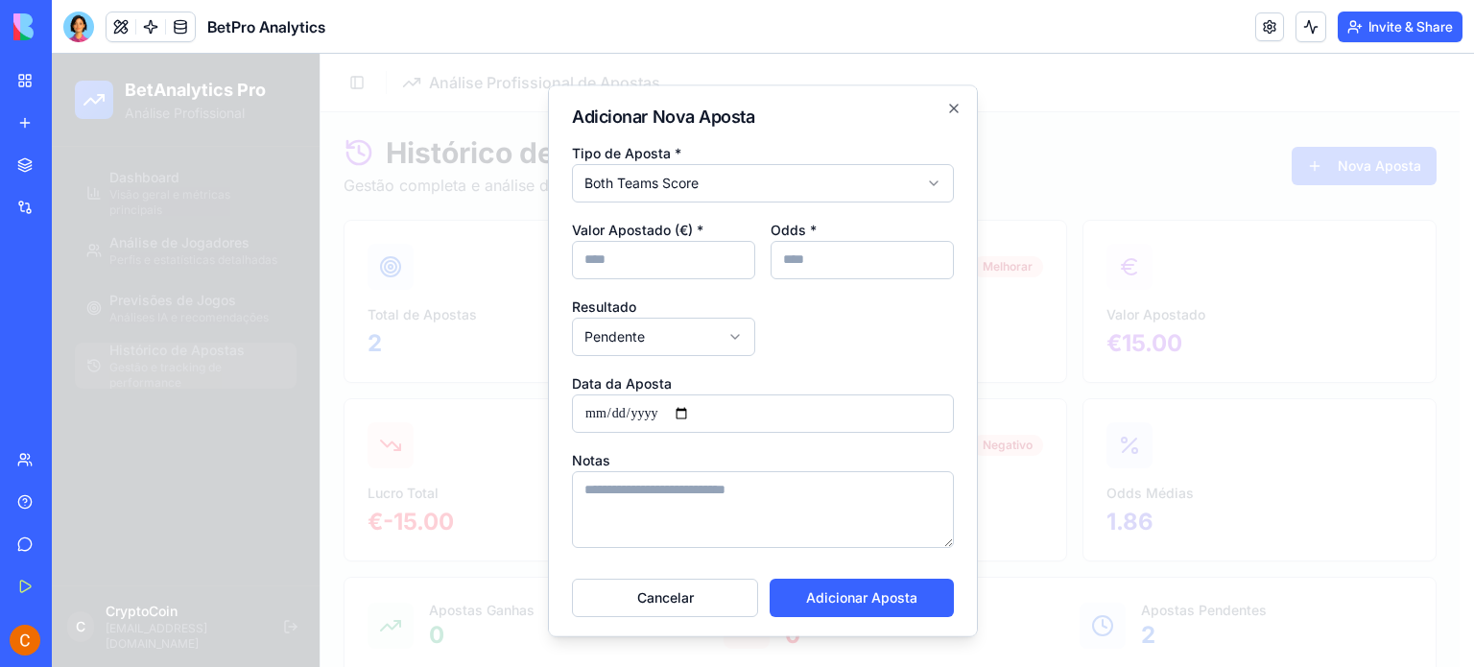
click at [639, 257] on input "Valor Apostado (€) *" at bounding box center [663, 260] width 183 height 38
type input "*"
click at [783, 254] on input "Odds *" at bounding box center [862, 260] width 183 height 38
type input "*"
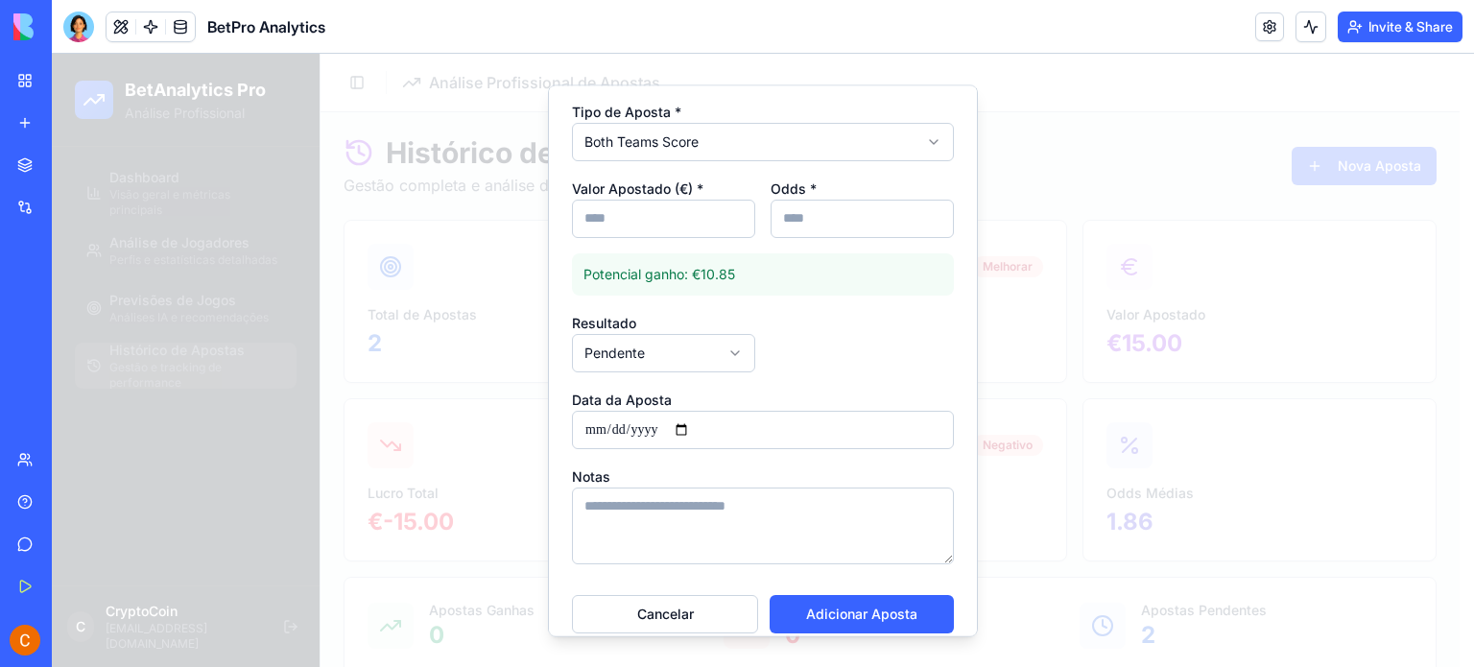
scroll to position [61, 0]
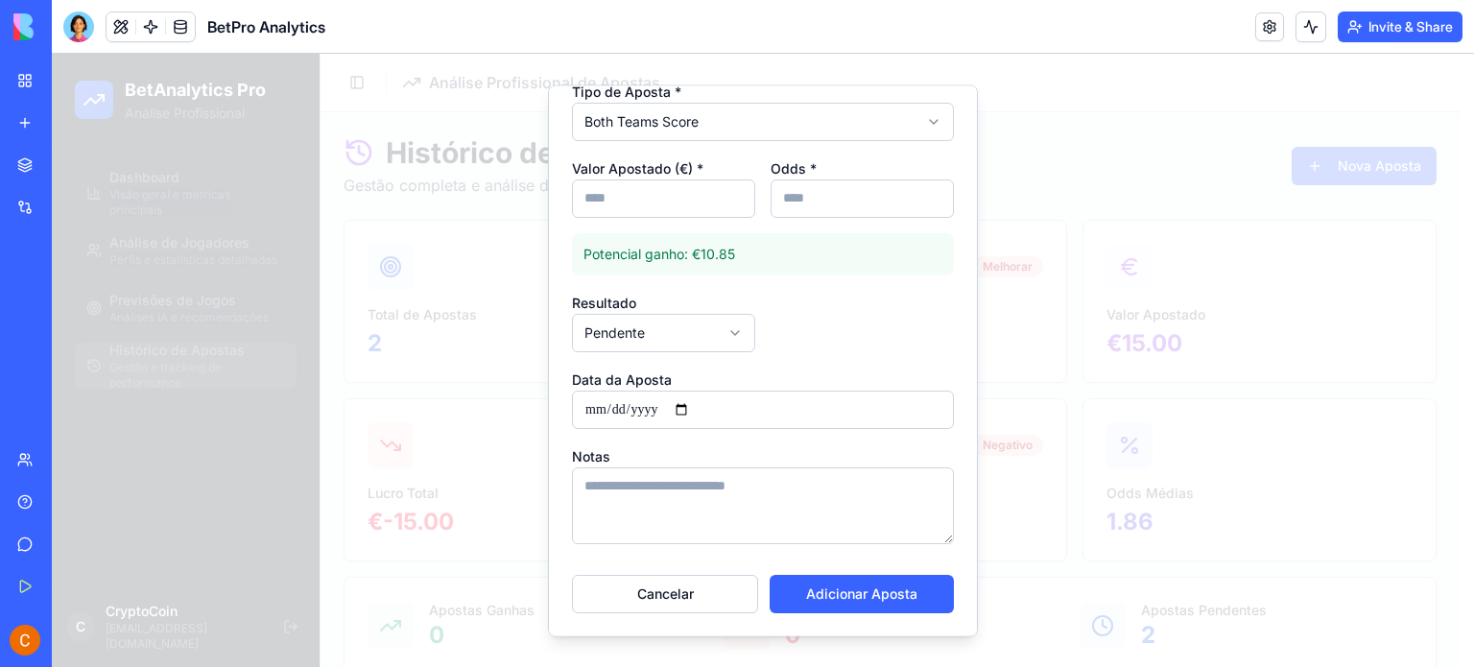
type input "****"
paste textarea "**********"
type textarea "**********"
click at [861, 596] on button "Adicionar Aposta" at bounding box center [862, 594] width 184 height 38
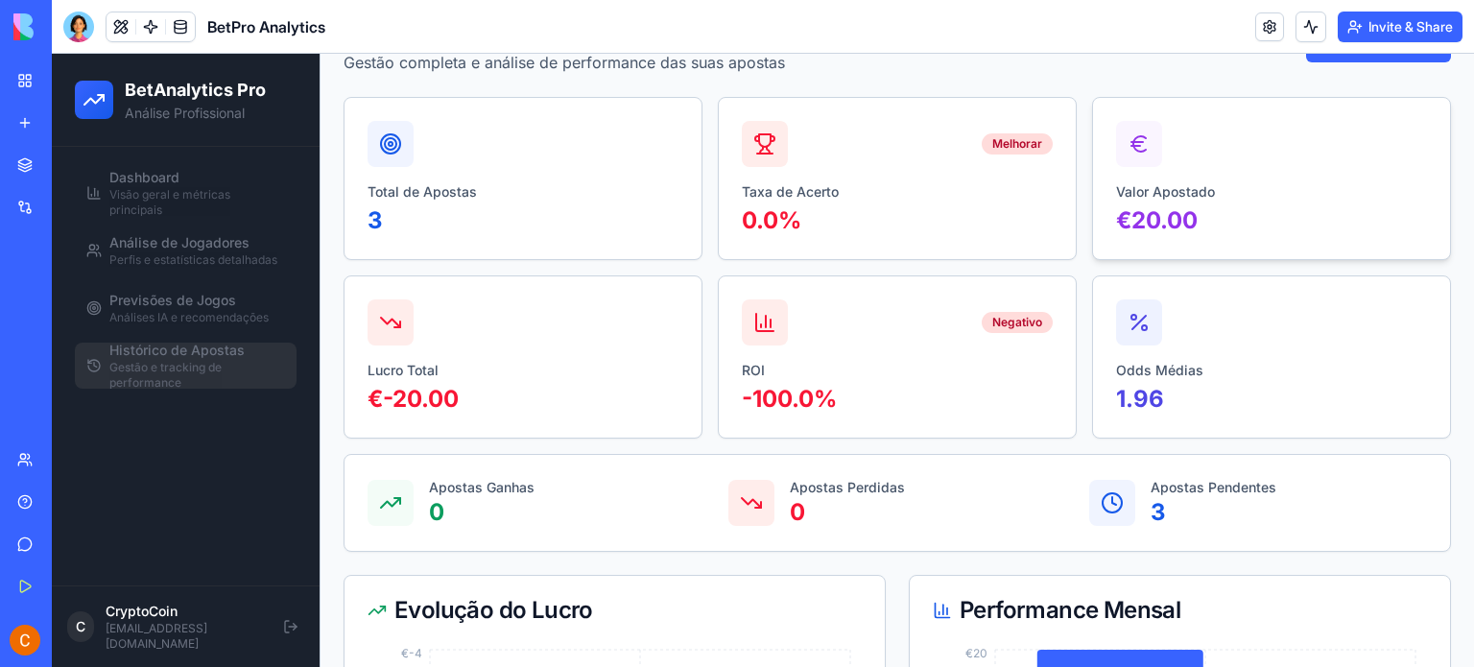
scroll to position [0, 0]
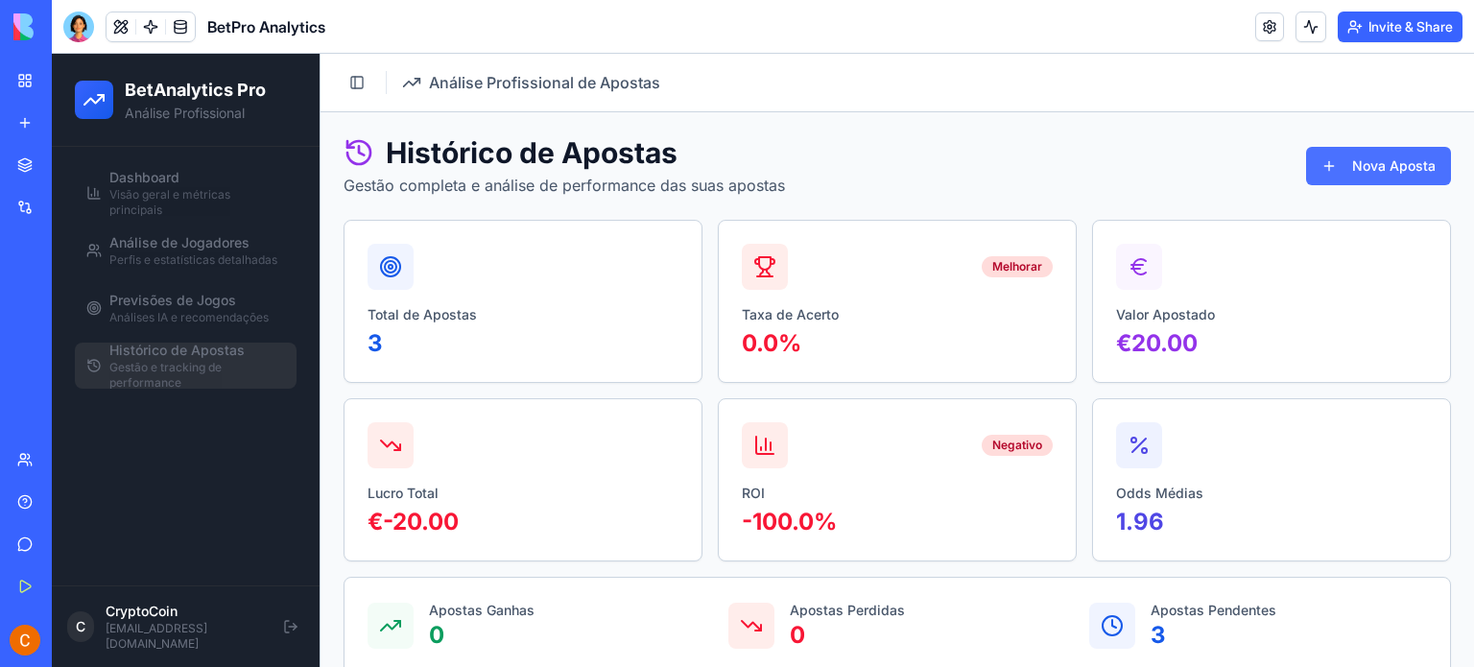
click at [1379, 173] on button "Nova Aposta" at bounding box center [1378, 166] width 145 height 38
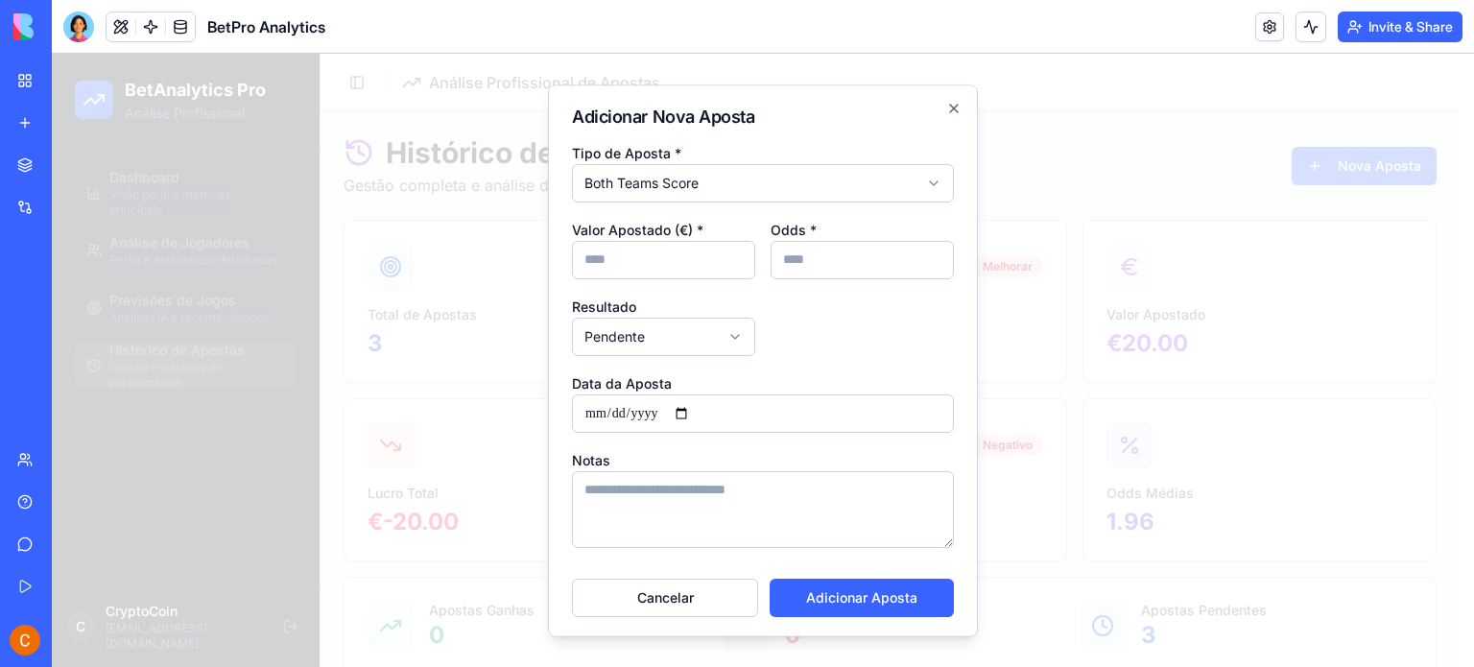
click at [651, 257] on input "Valor Apostado (€) *" at bounding box center [663, 260] width 183 height 38
type input "*"
type input "***"
click at [821, 261] on input "Odds *" at bounding box center [862, 260] width 183 height 38
type input "*"
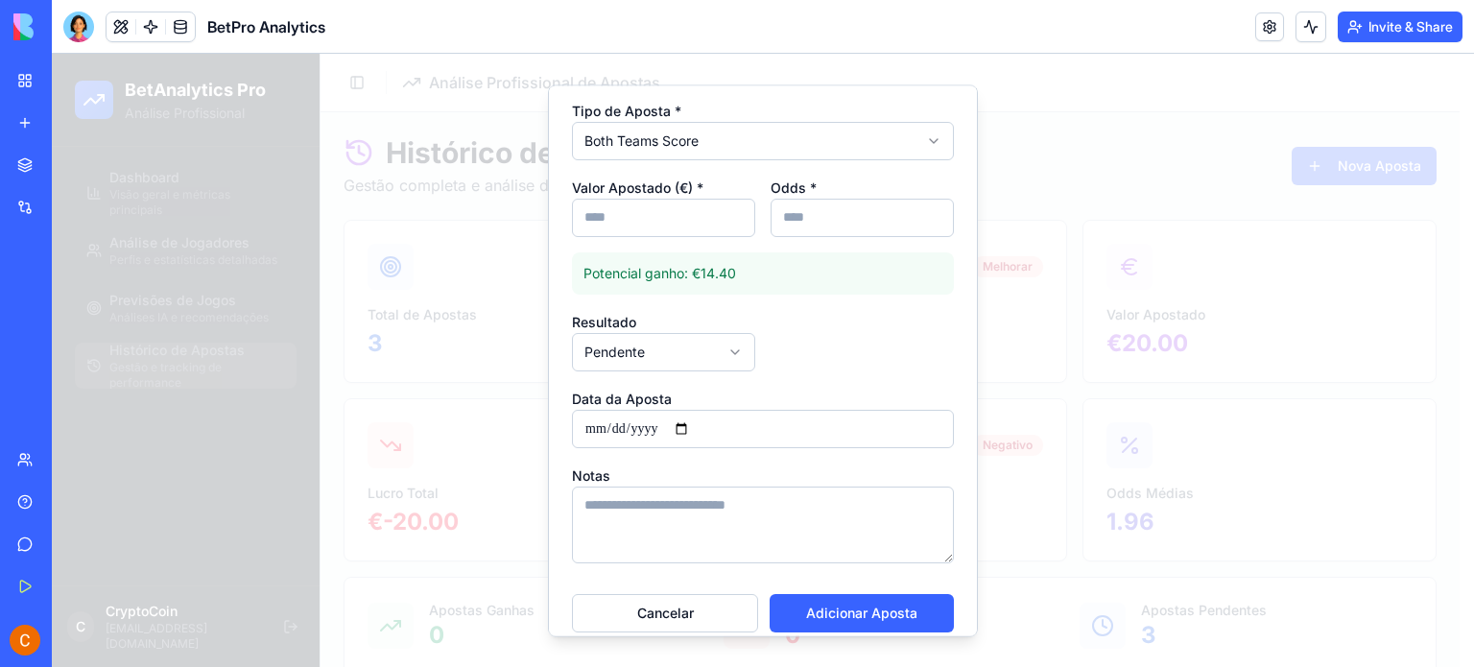
scroll to position [61, 0]
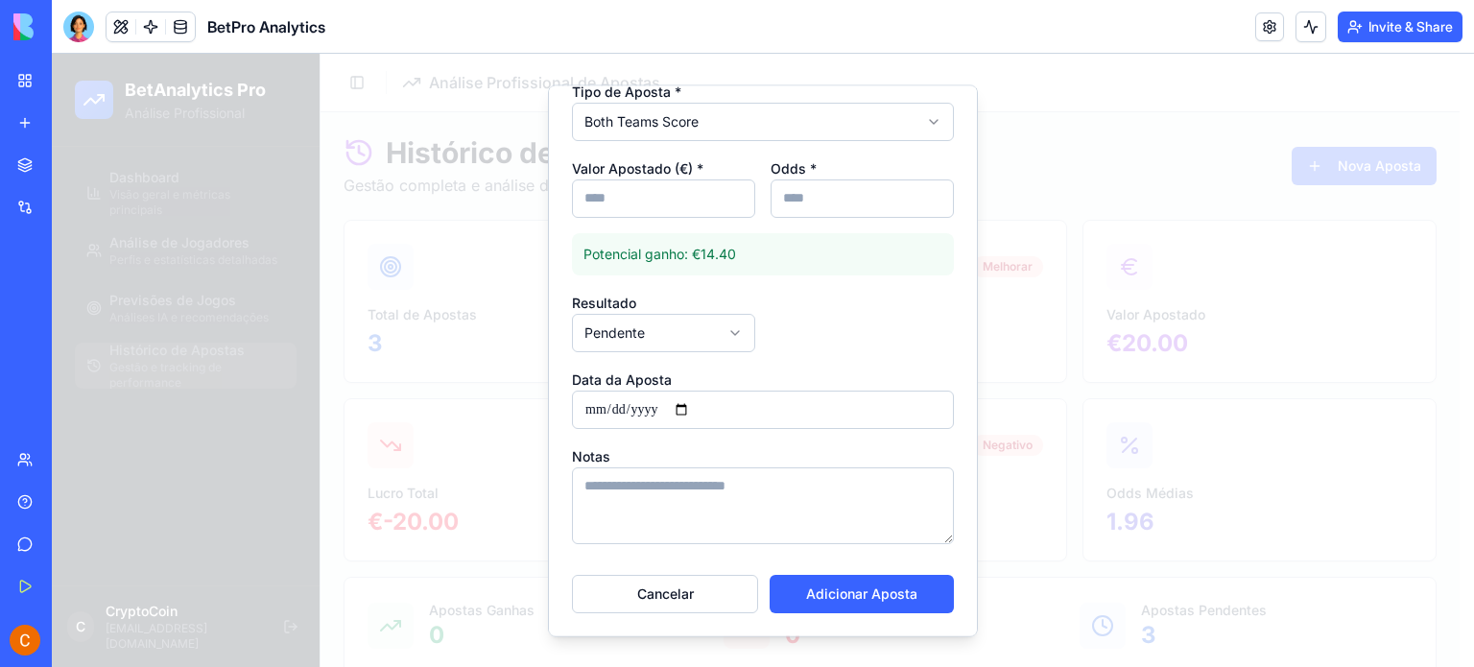
type input "****"
paste textarea "**********"
type textarea "**********"
click at [897, 598] on button "Adicionar Aposta" at bounding box center [862, 594] width 184 height 38
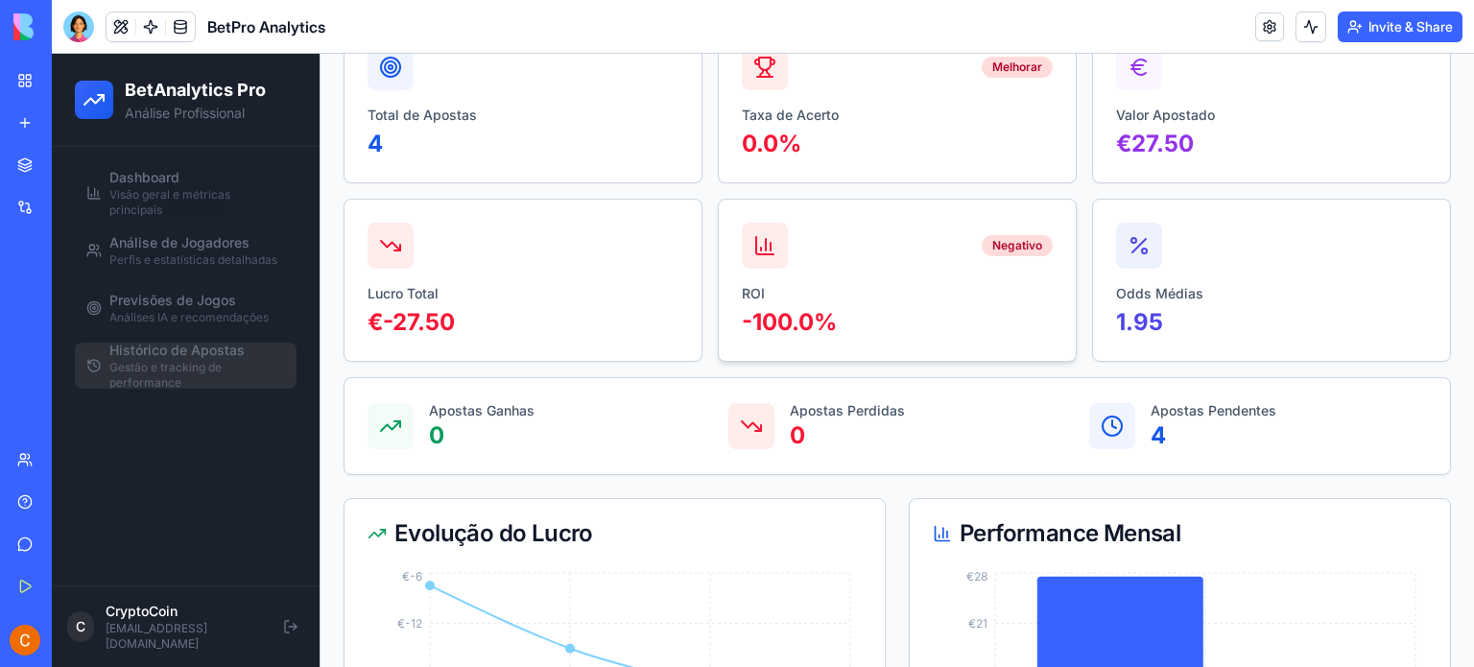
scroll to position [8, 0]
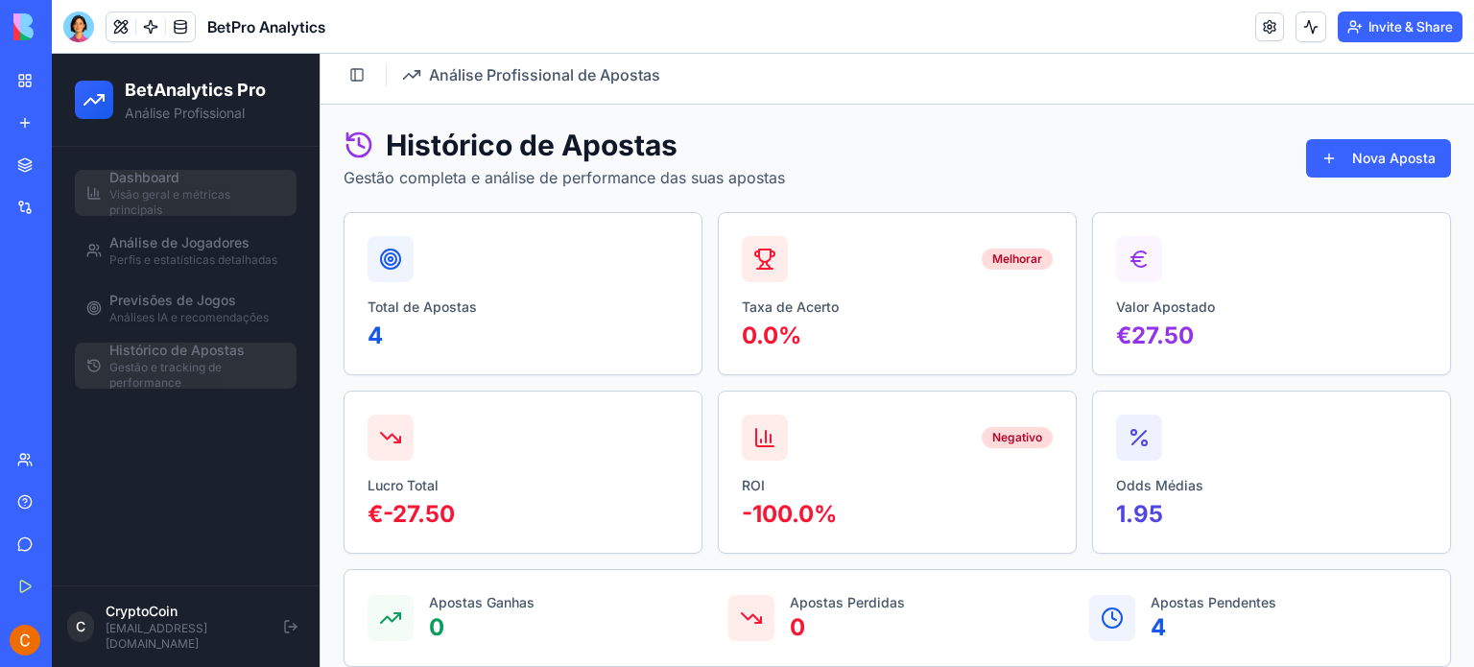
click at [179, 188] on span "Visão geral e métricas principais" at bounding box center [197, 202] width 176 height 31
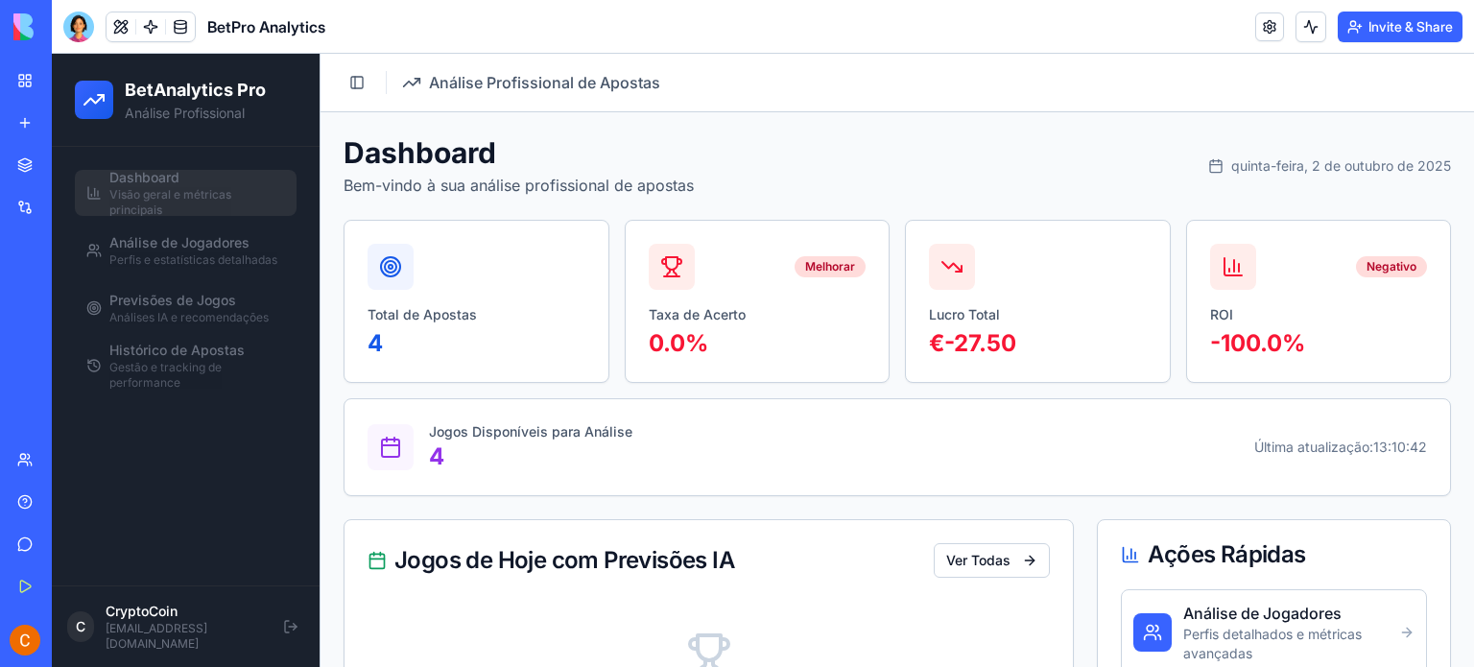
click at [71, 83] on div "My Workspace" at bounding box center [58, 80] width 25 height 19
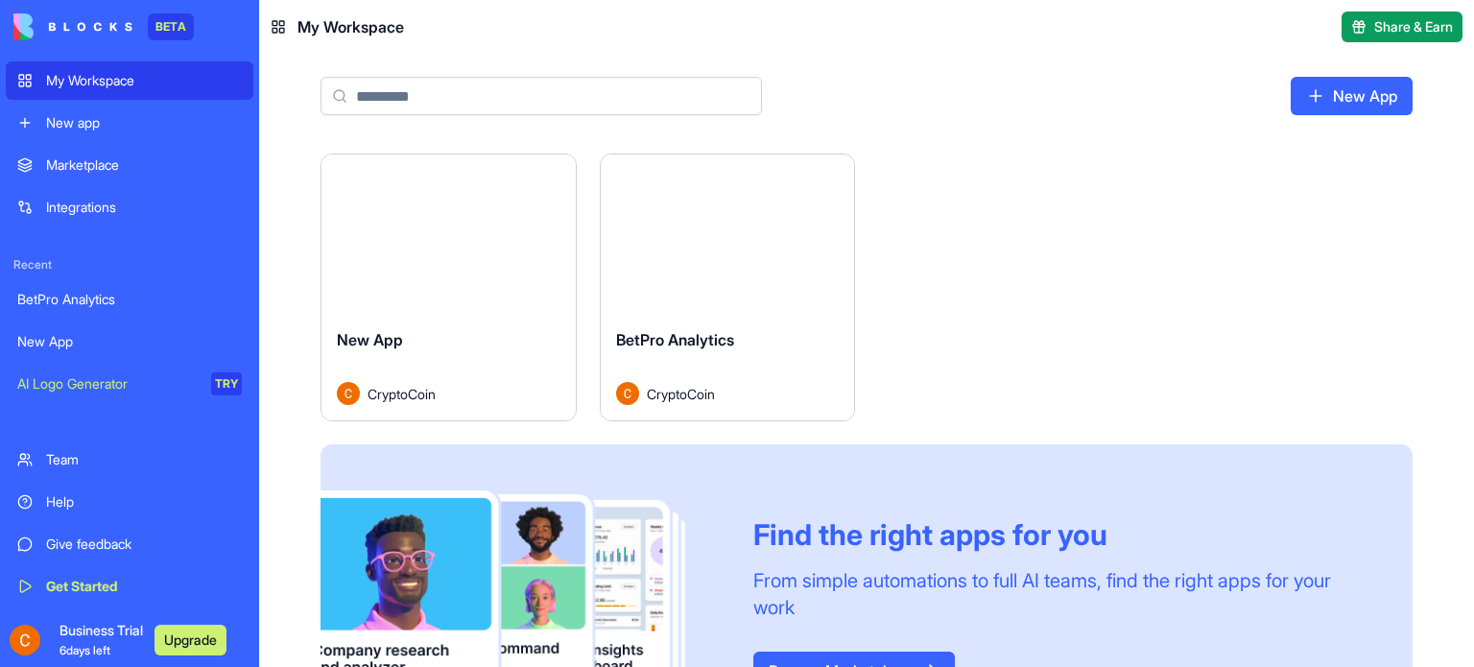
click at [445, 278] on div "Launch" at bounding box center [448, 234] width 254 height 158
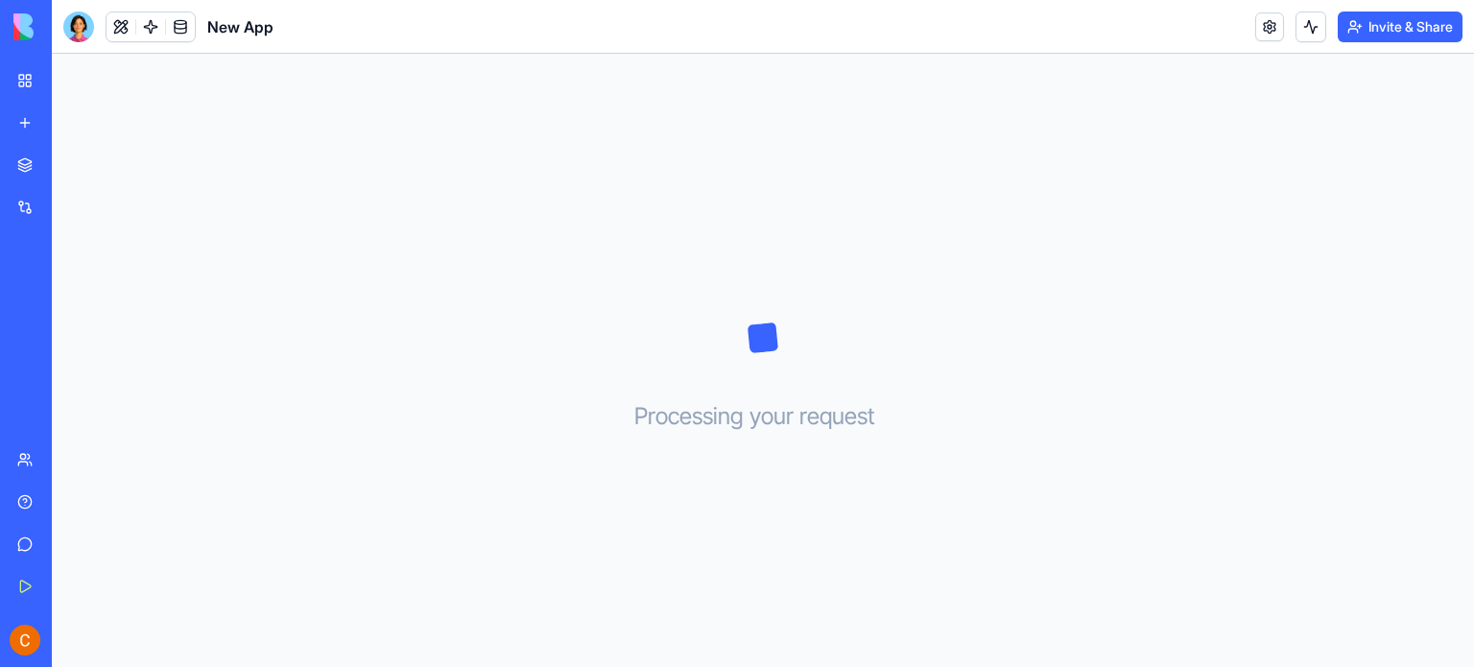
click at [36, 86] on link "My Workspace" at bounding box center [44, 80] width 77 height 38
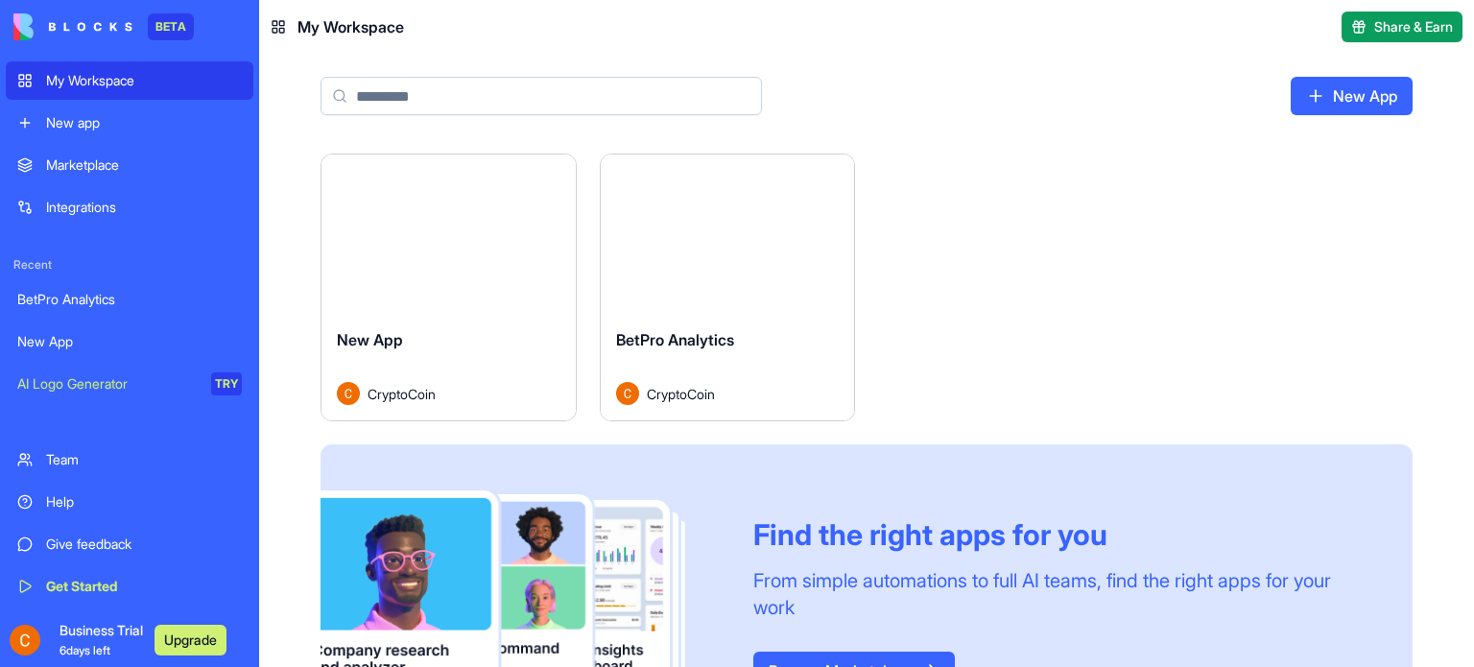
click at [731, 291] on div "Launch" at bounding box center [728, 234] width 254 height 158
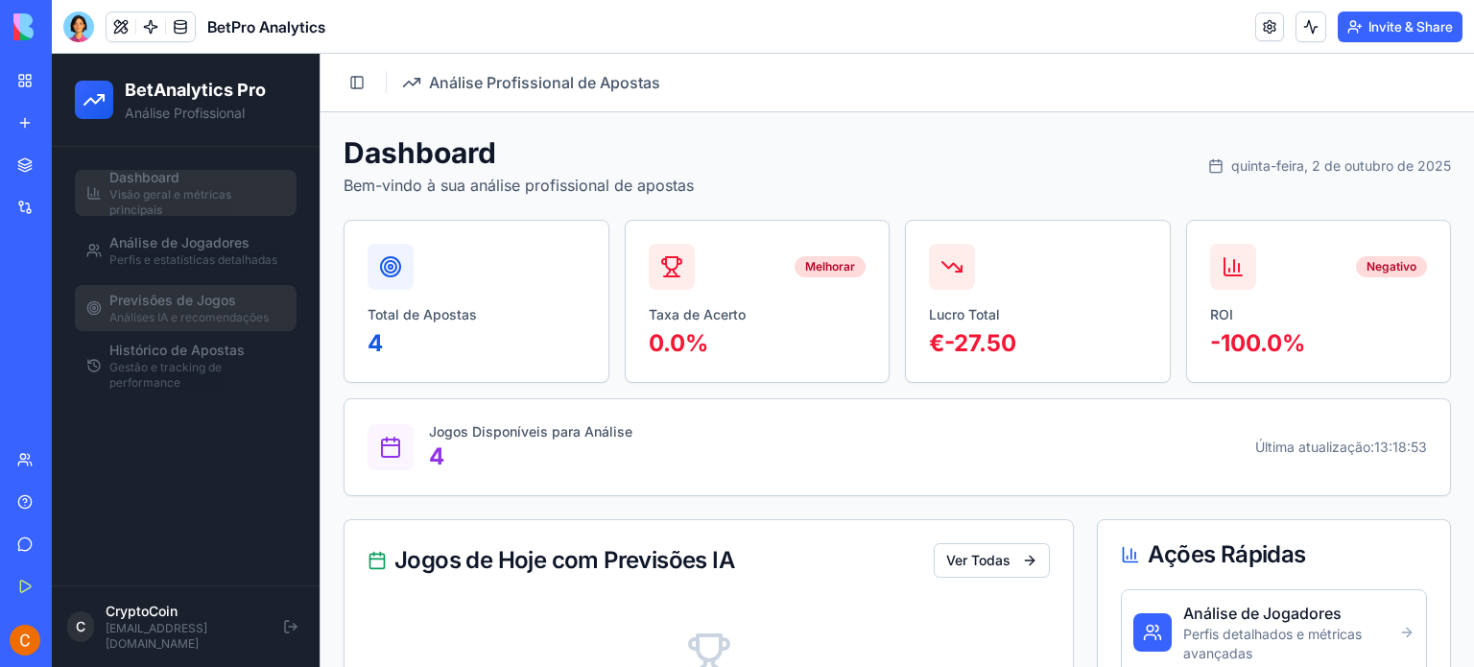
click at [221, 304] on span "Previsões de Jogos" at bounding box center [172, 300] width 127 height 19
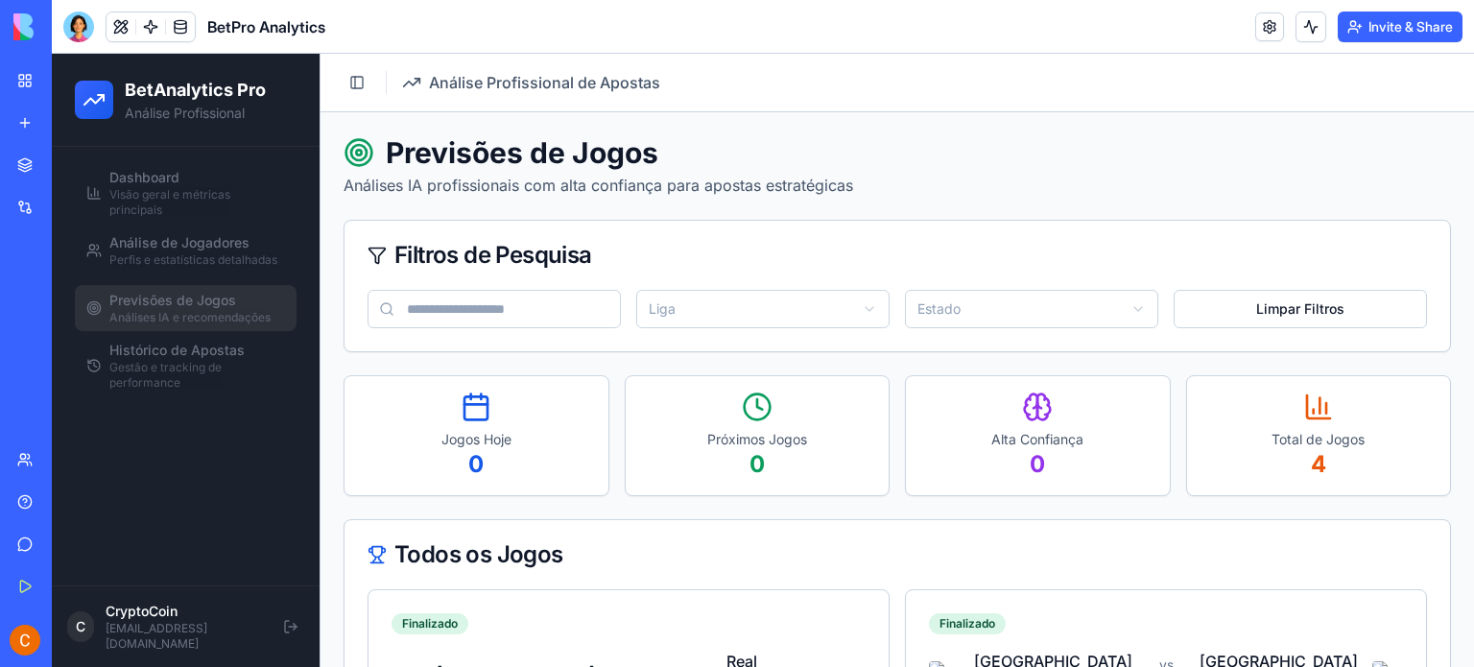
click at [495, 418] on div "Jogos Hoje 0" at bounding box center [477, 435] width 264 height 119
click at [1283, 305] on button "Limpar Filtros" at bounding box center [1300, 309] width 253 height 38
click at [1263, 31] on link at bounding box center [1269, 26] width 29 height 29
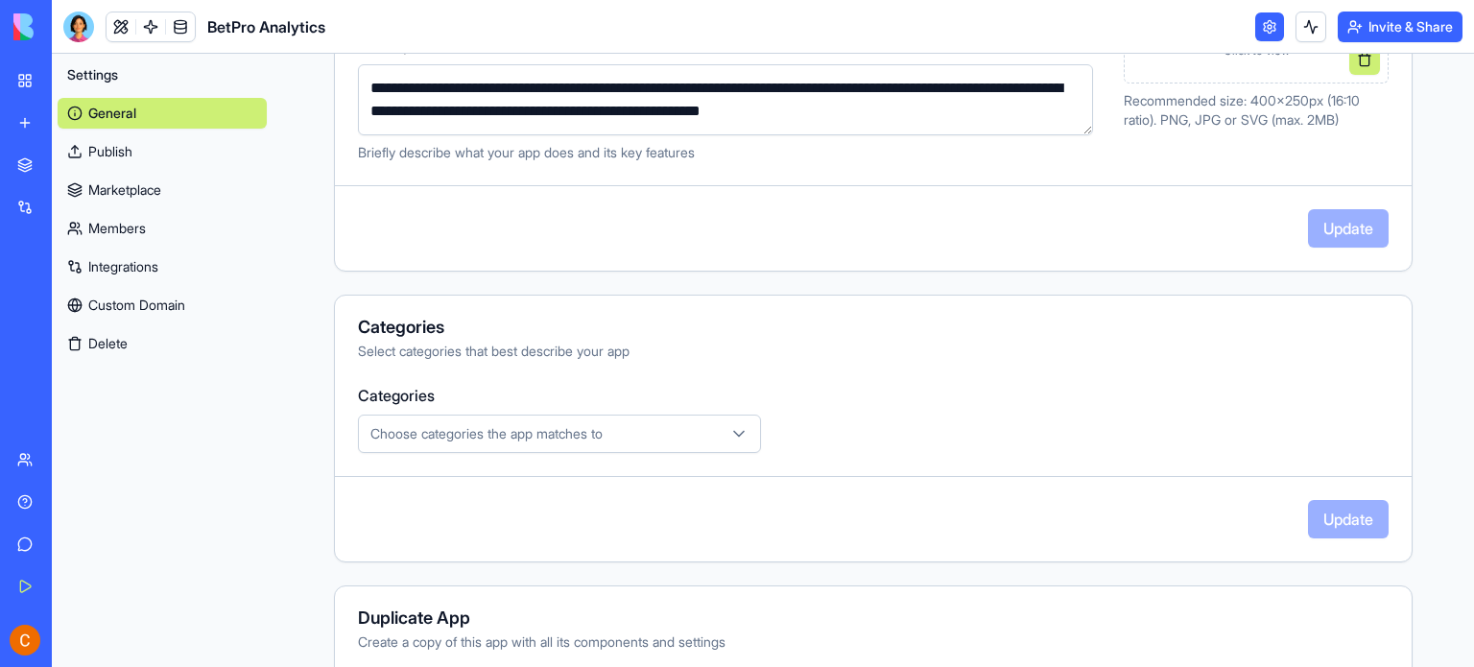
scroll to position [192, 0]
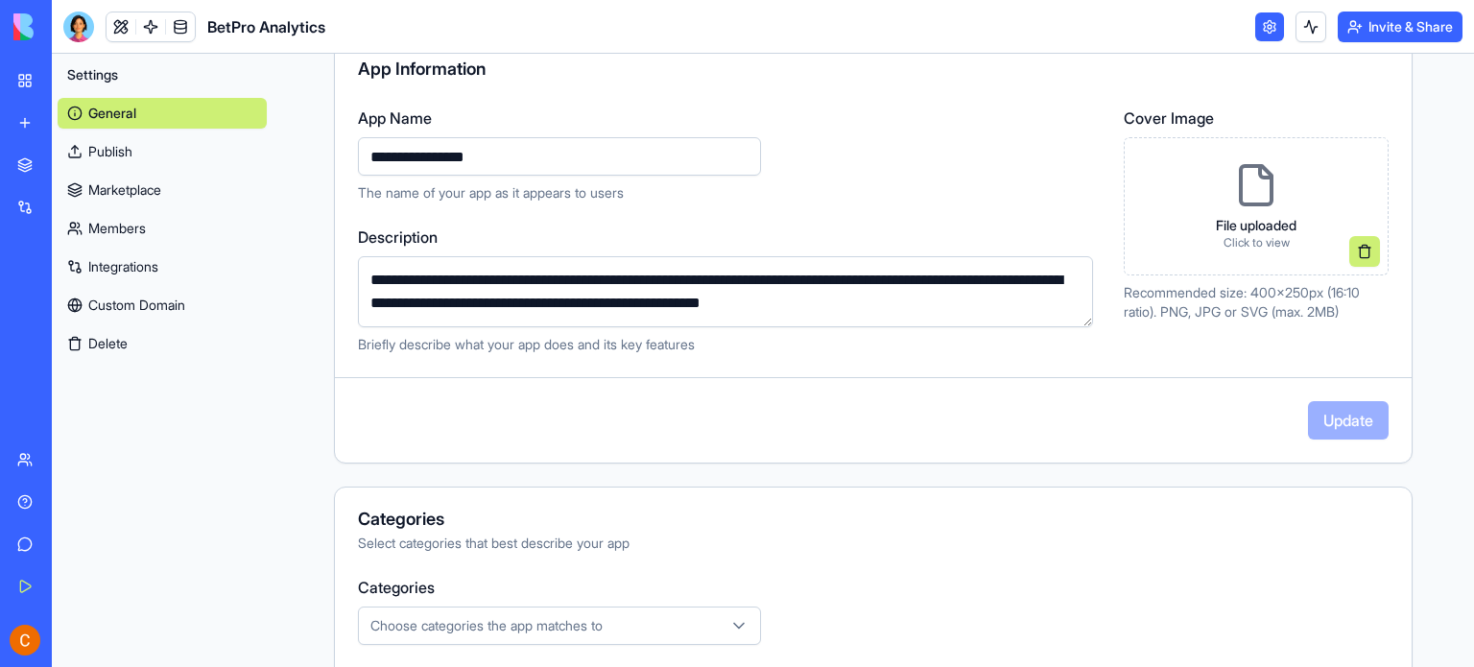
click at [1240, 191] on icon at bounding box center [1256, 185] width 46 height 46
click at [1247, 179] on icon at bounding box center [1256, 185] width 46 height 46
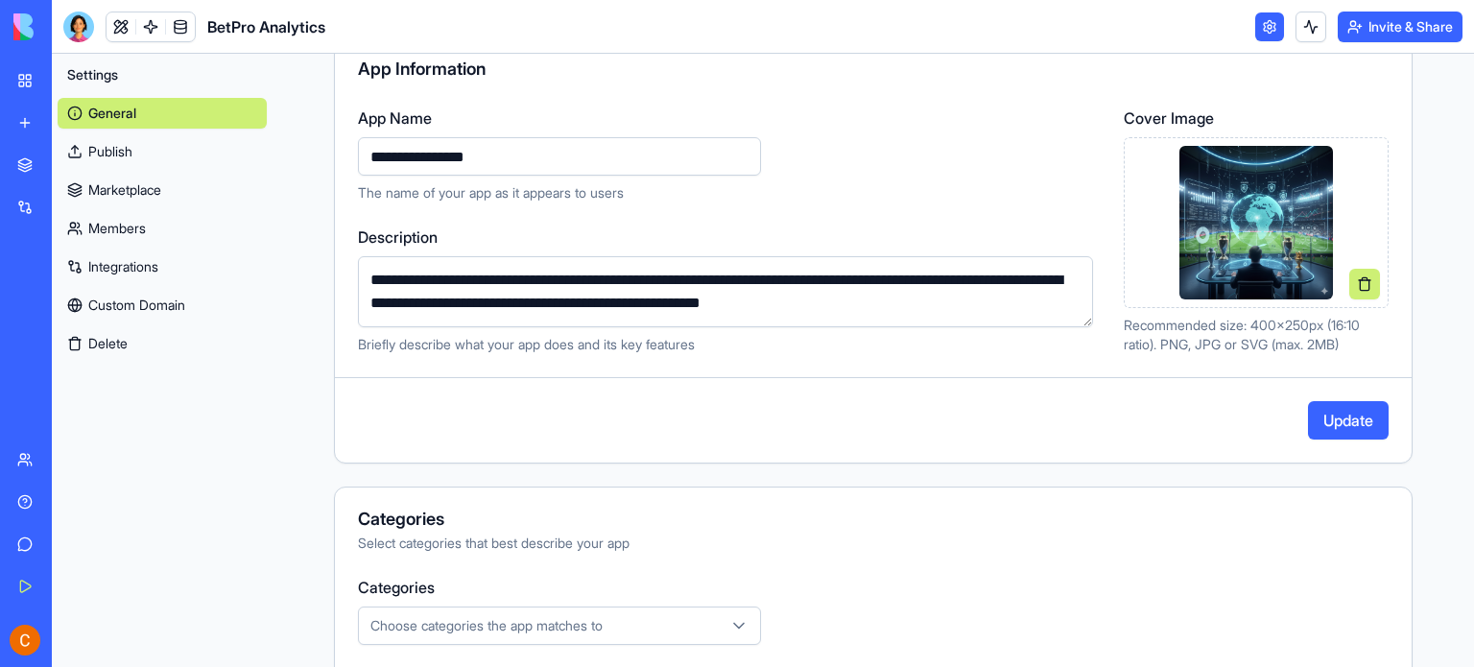
click at [1320, 422] on button "Update" at bounding box center [1348, 420] width 81 height 38
click at [1264, 23] on link at bounding box center [1269, 26] width 29 height 29
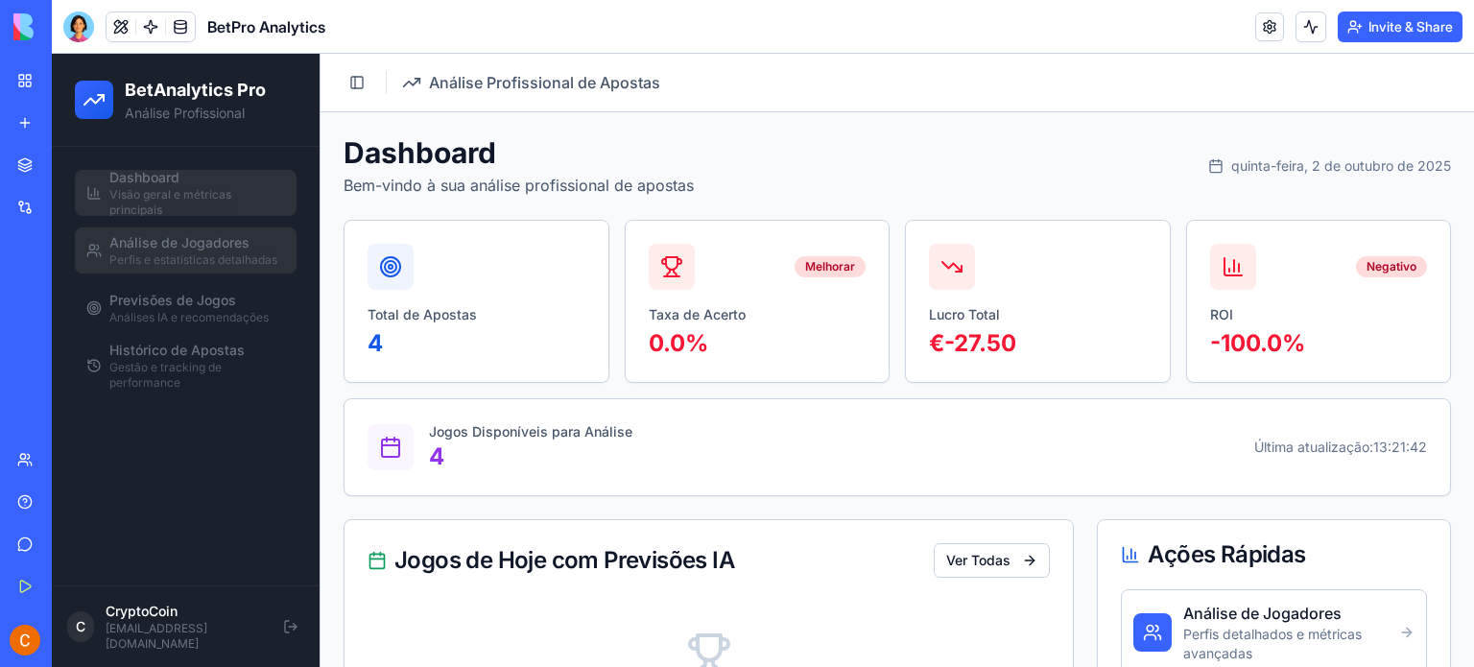
click at [164, 241] on span "Análise de Jogadores" at bounding box center [179, 242] width 140 height 19
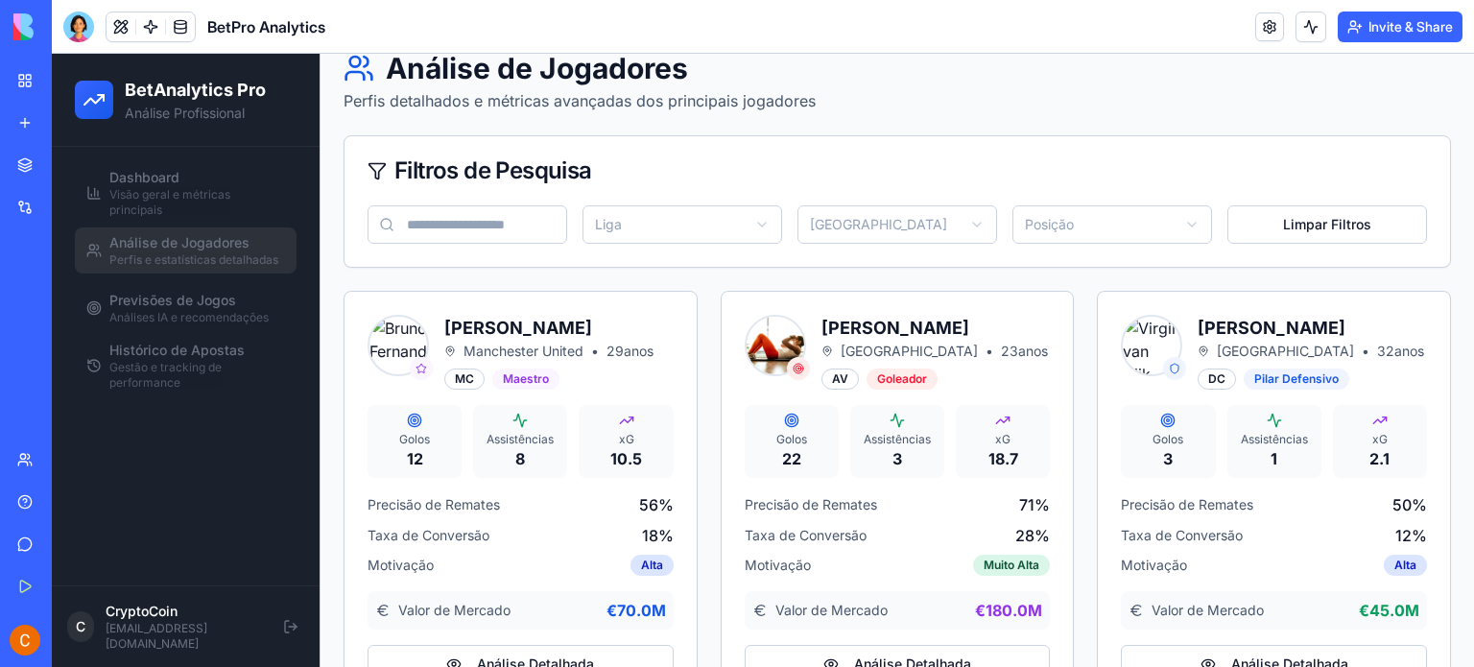
scroll to position [146, 0]
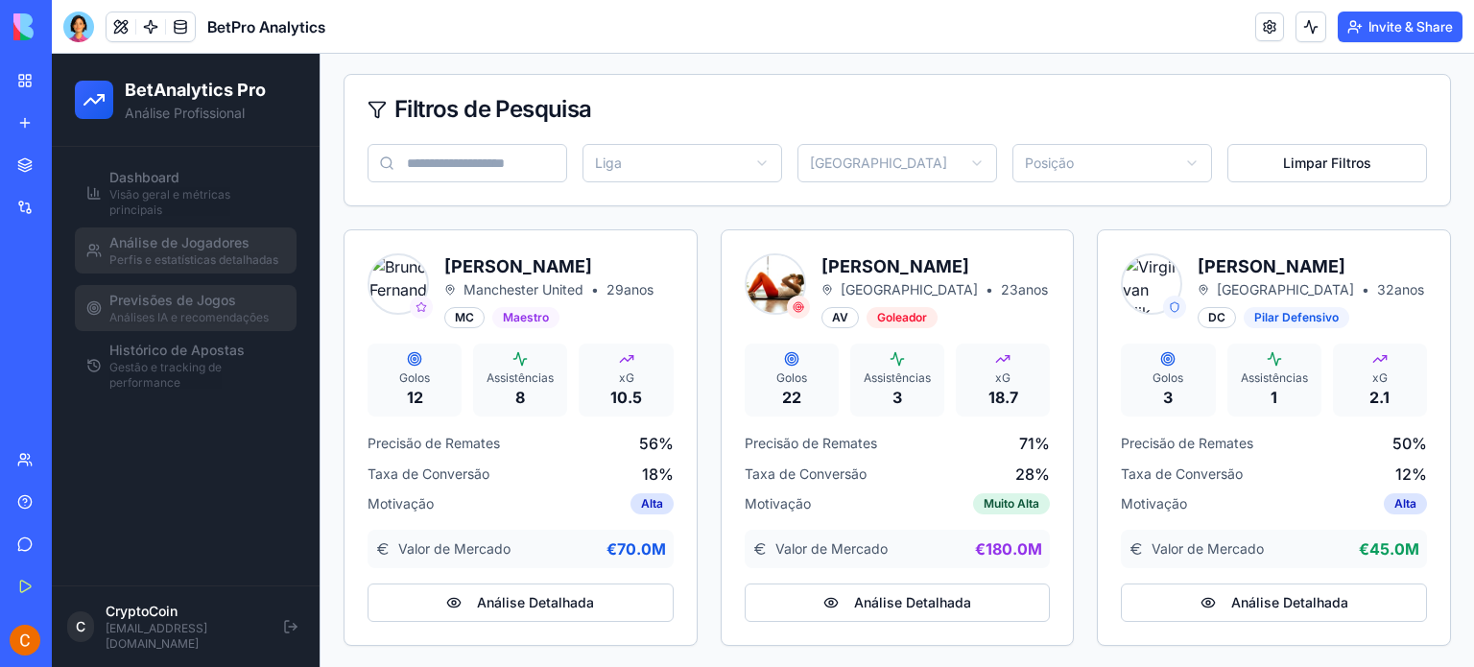
click at [169, 298] on span "Previsões de Jogos" at bounding box center [172, 300] width 127 height 19
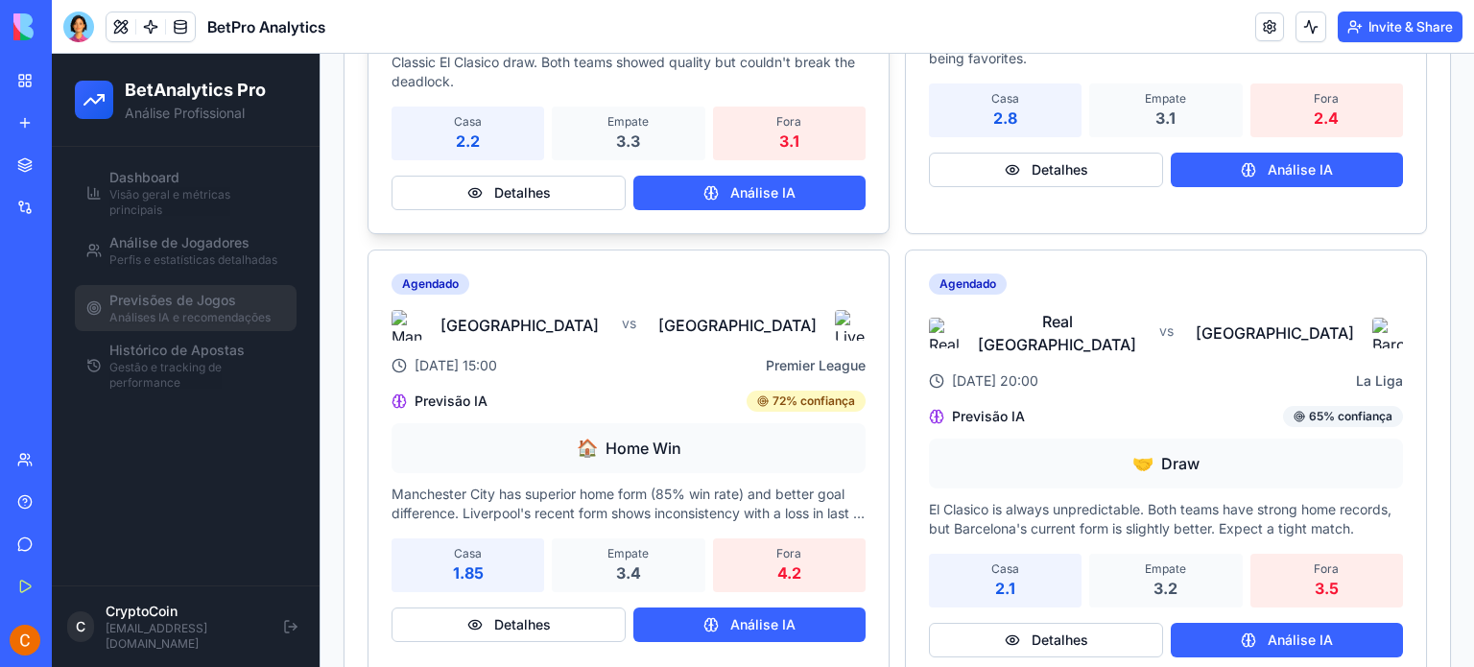
scroll to position [837, 0]
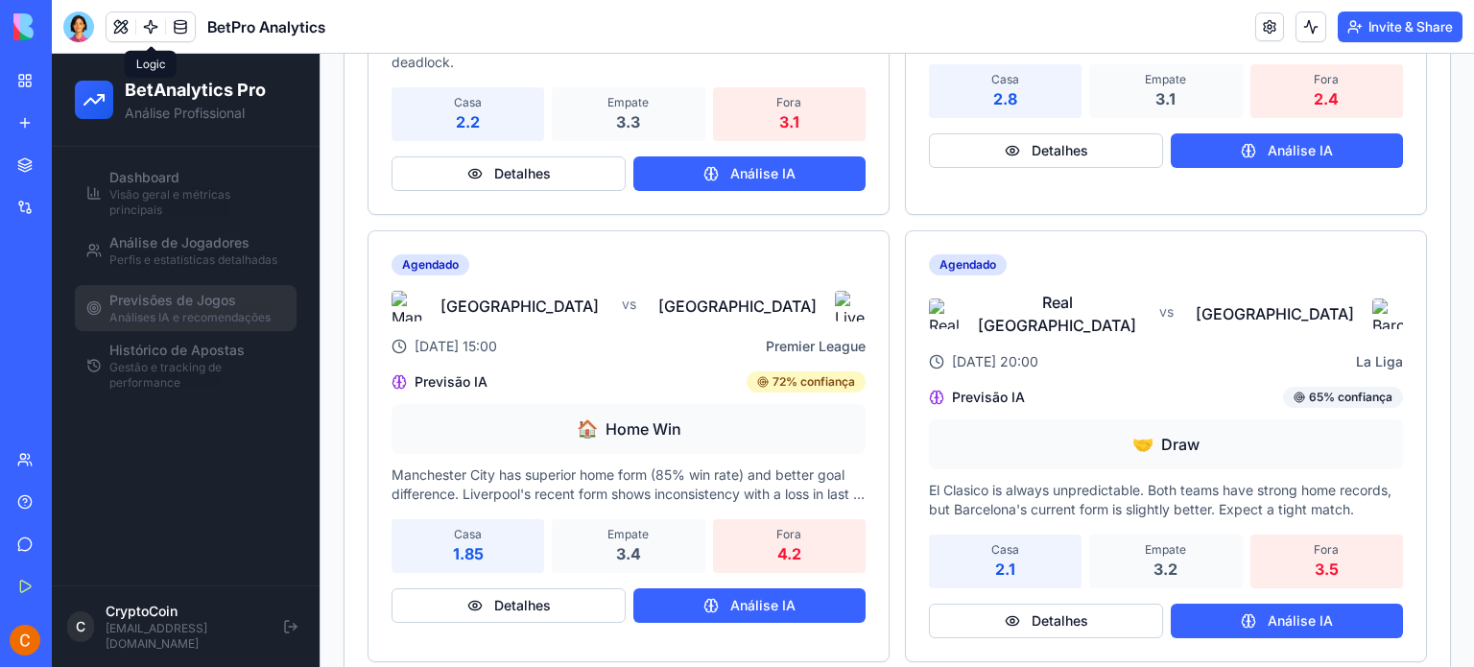
click at [148, 28] on link at bounding box center [150, 26] width 29 height 29
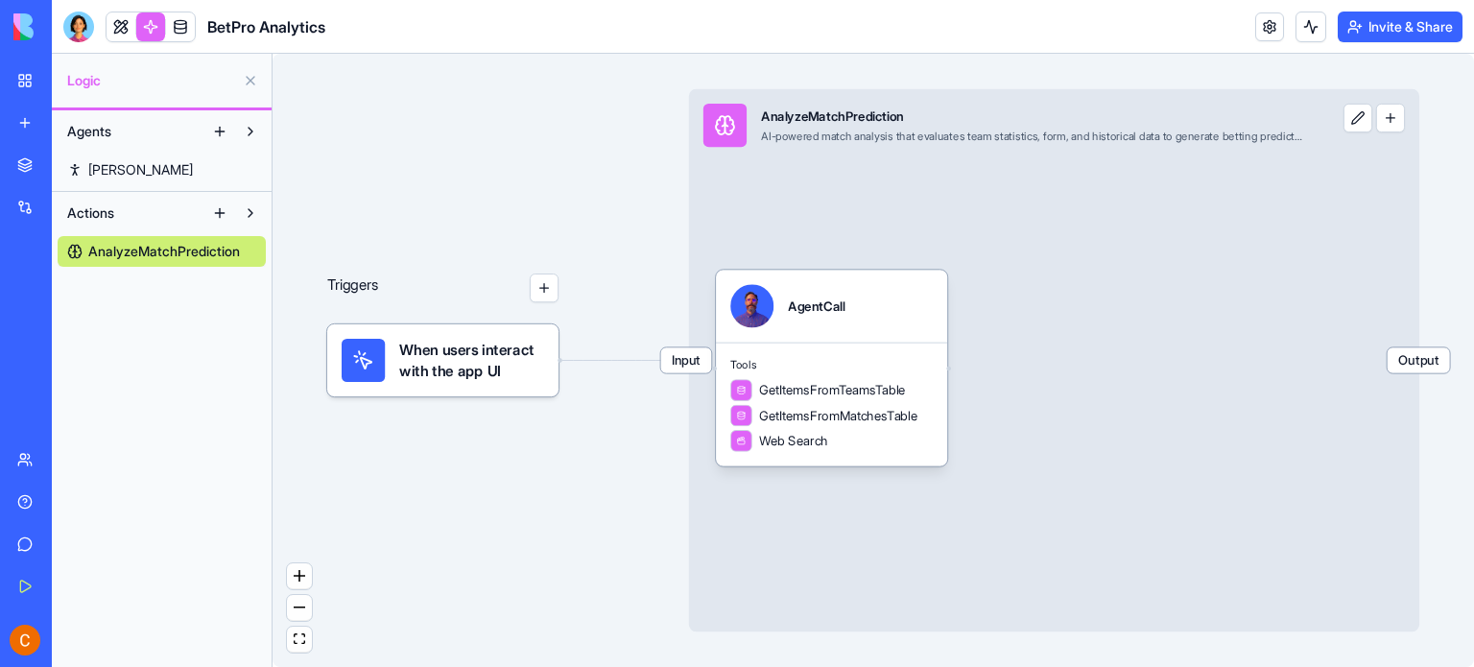
click at [211, 250] on span "AnalyzeMatchPrediction" at bounding box center [164, 251] width 152 height 19
click at [223, 217] on button at bounding box center [219, 213] width 31 height 31
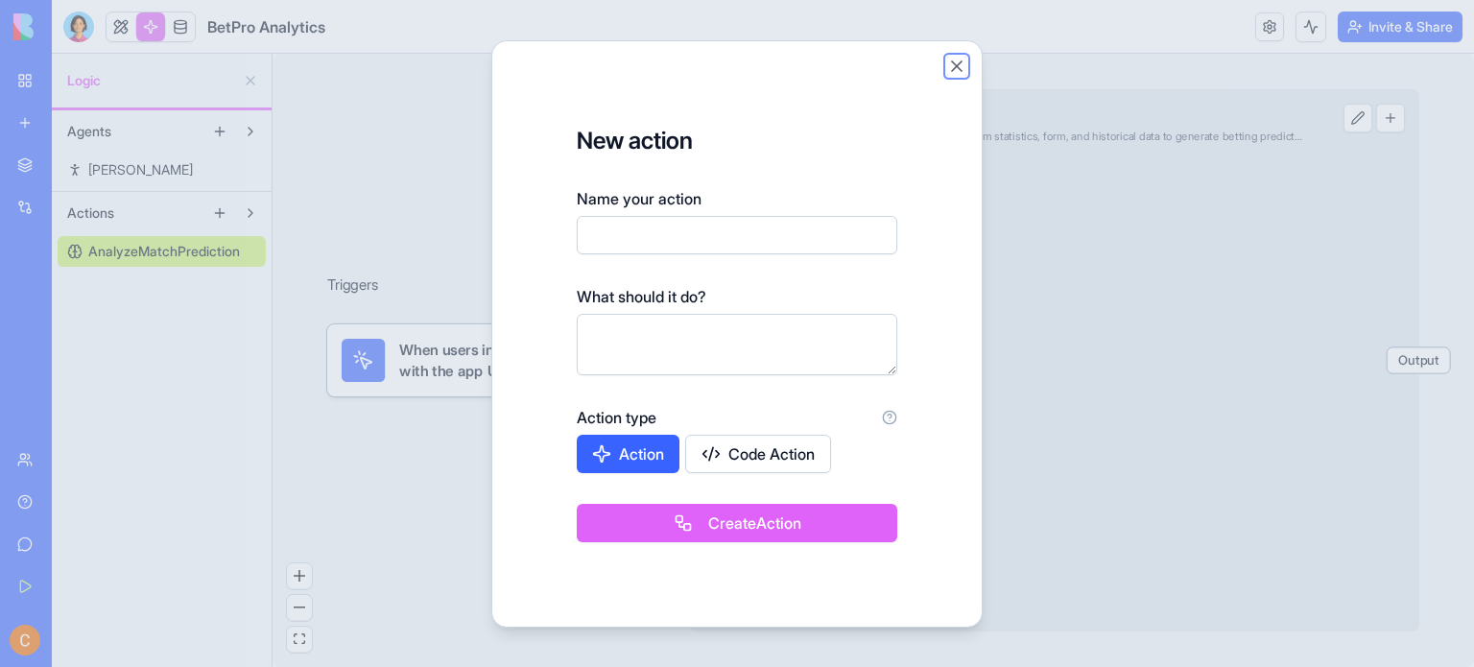
click at [960, 63] on button "Close" at bounding box center [956, 66] width 19 height 19
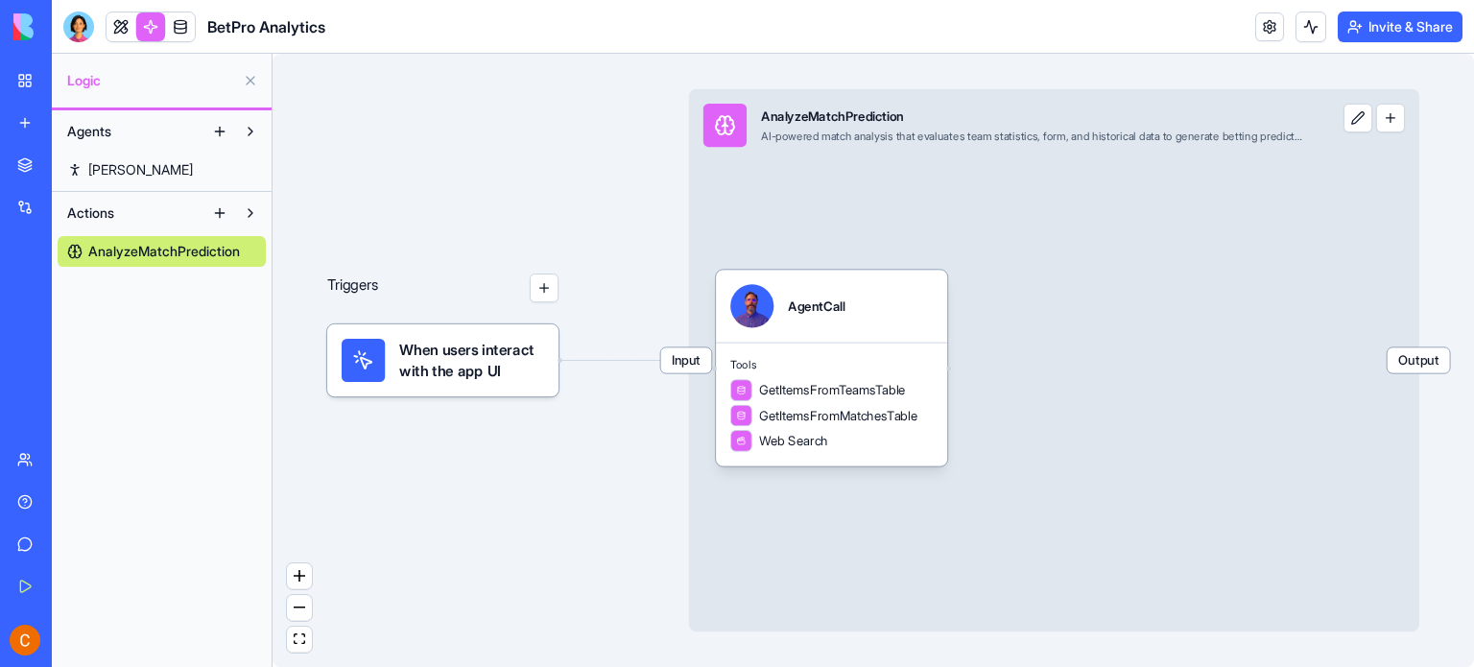
click at [156, 33] on link at bounding box center [150, 26] width 29 height 29
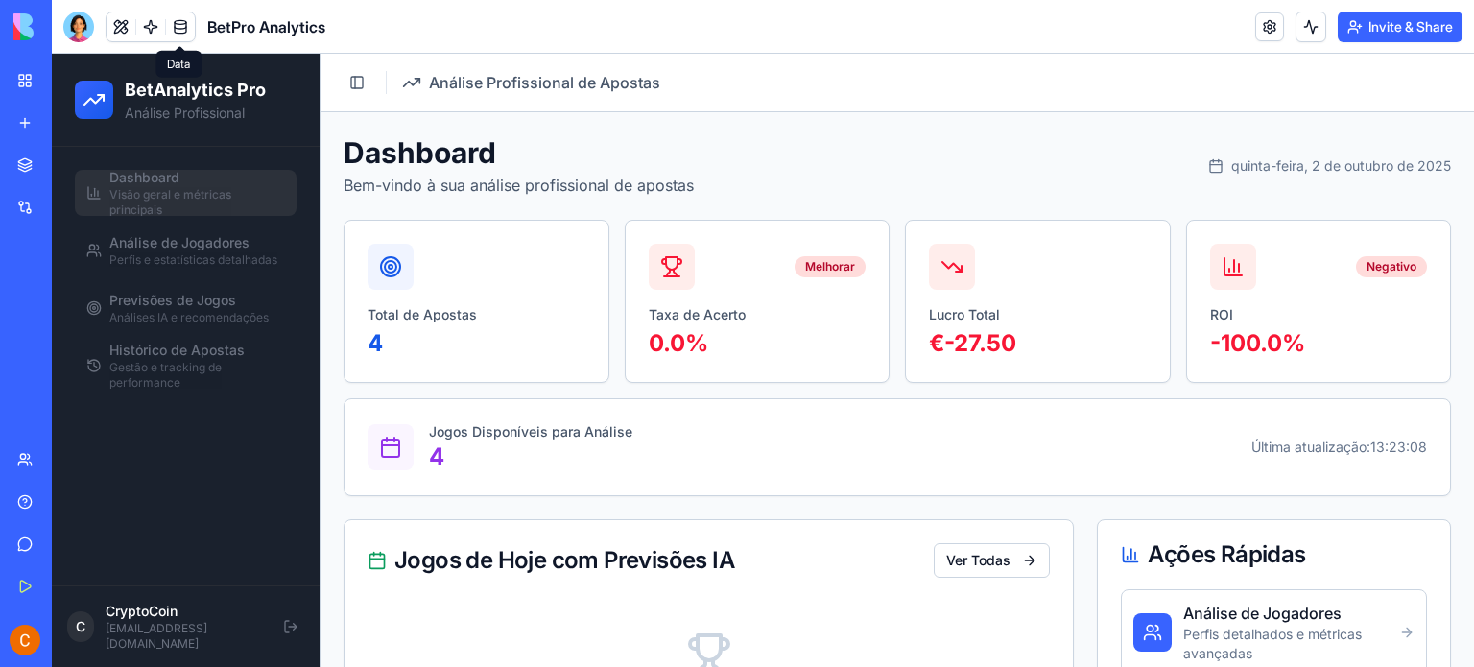
click at [186, 28] on link at bounding box center [180, 26] width 29 height 29
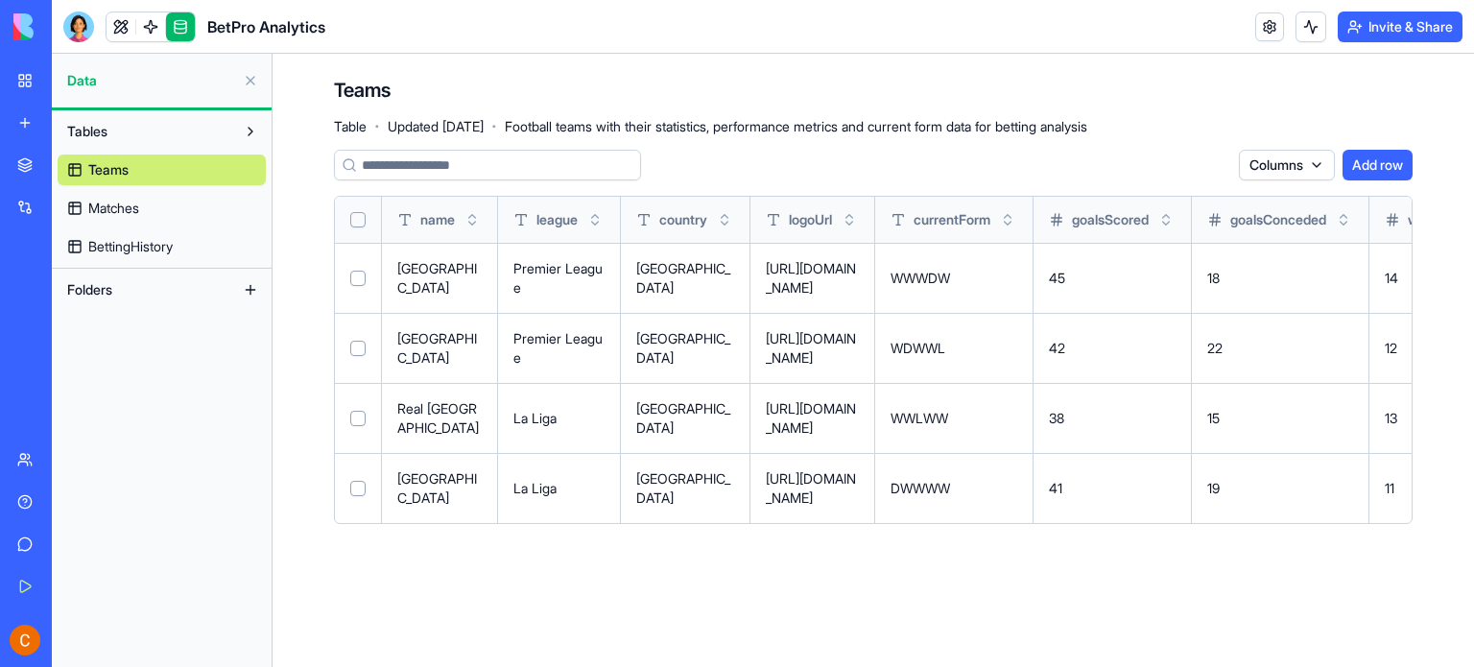
click at [119, 202] on span "Matches" at bounding box center [113, 208] width 51 height 19
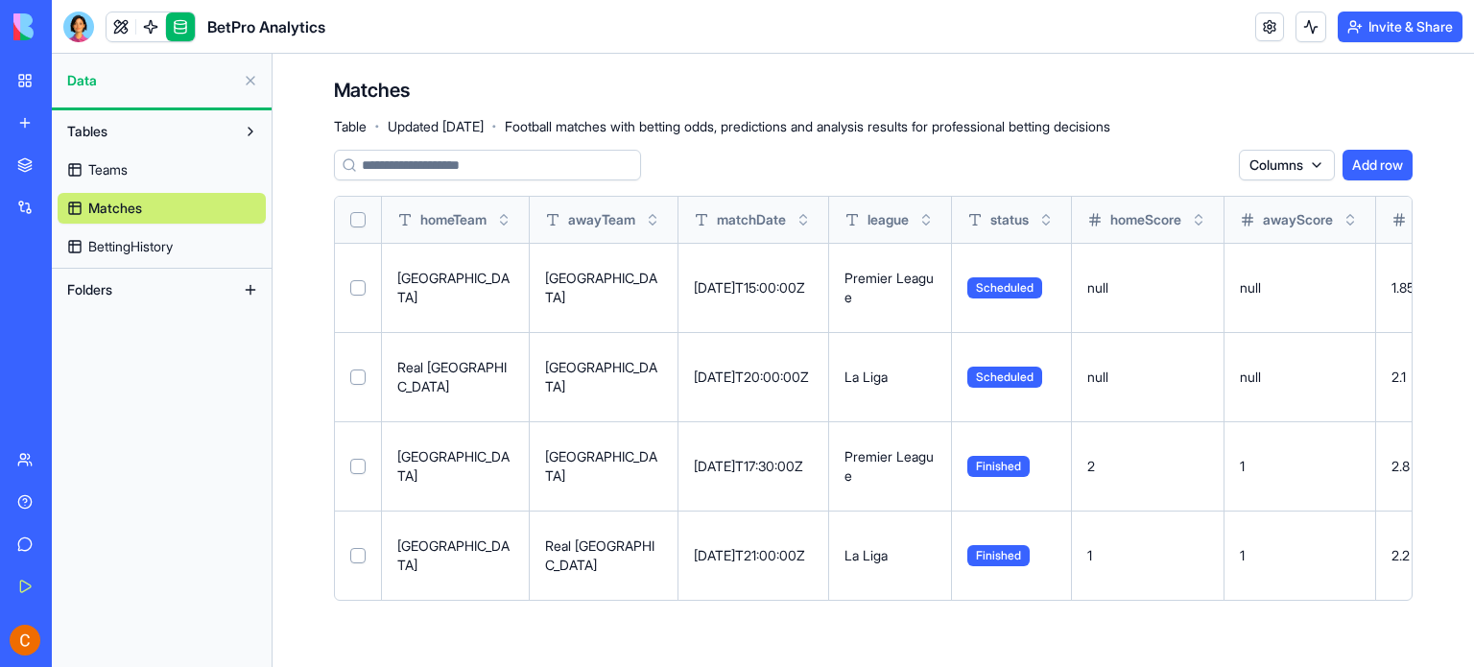
click at [125, 178] on span "Teams" at bounding box center [107, 169] width 39 height 19
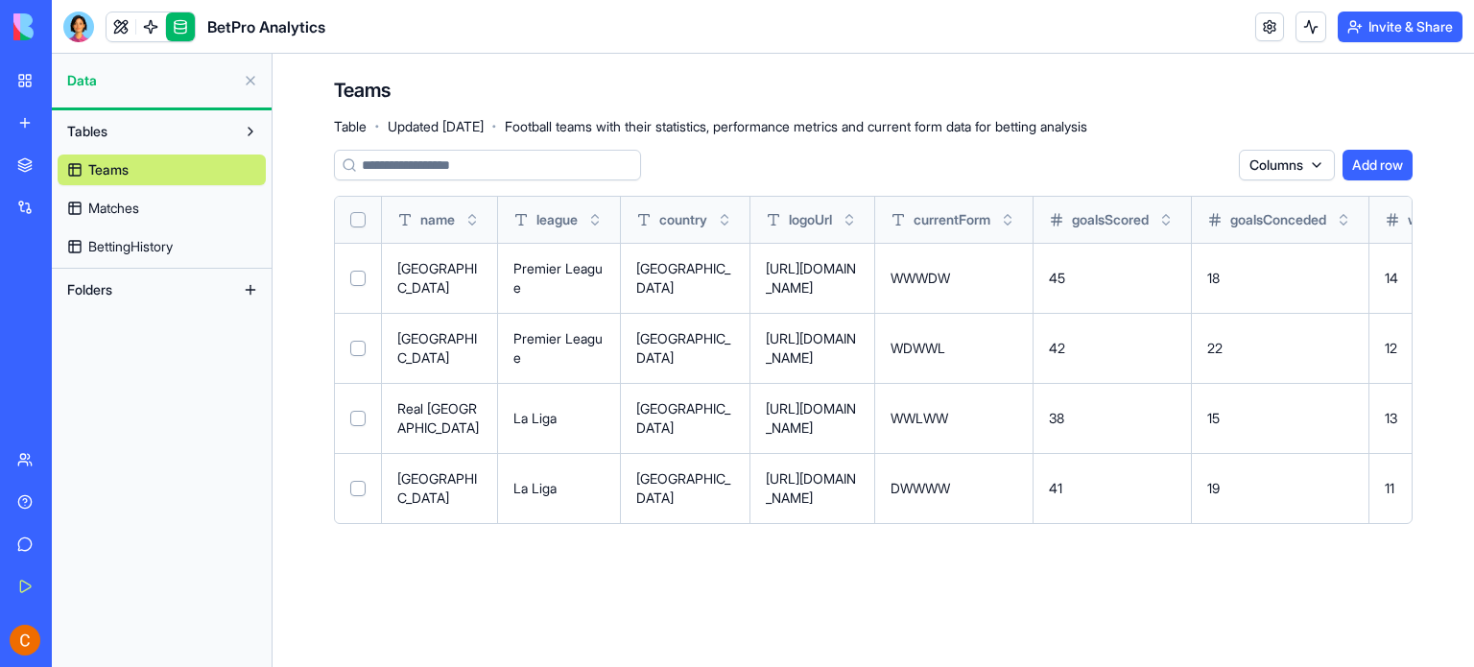
click at [1399, 167] on button "Add row" at bounding box center [1378, 165] width 70 height 31
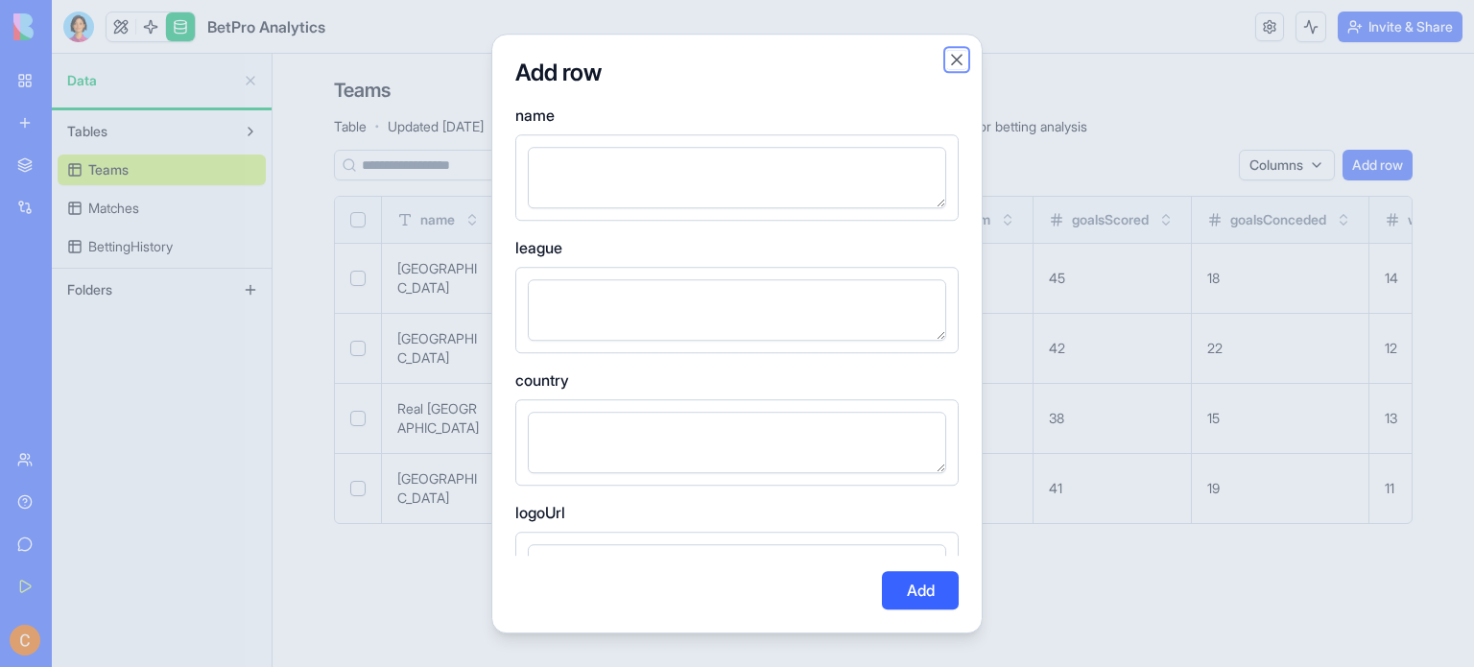
click at [956, 60] on button "Close" at bounding box center [956, 59] width 19 height 19
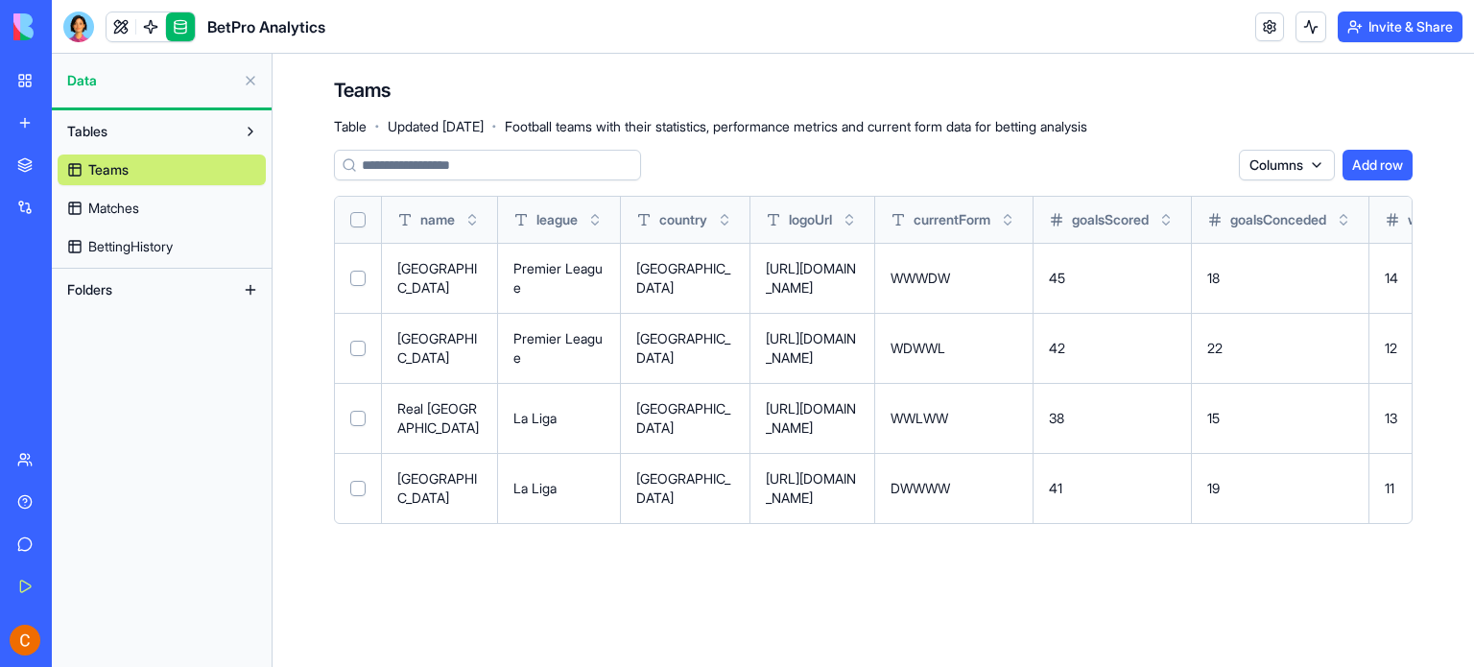
click at [252, 85] on button at bounding box center [250, 80] width 31 height 31
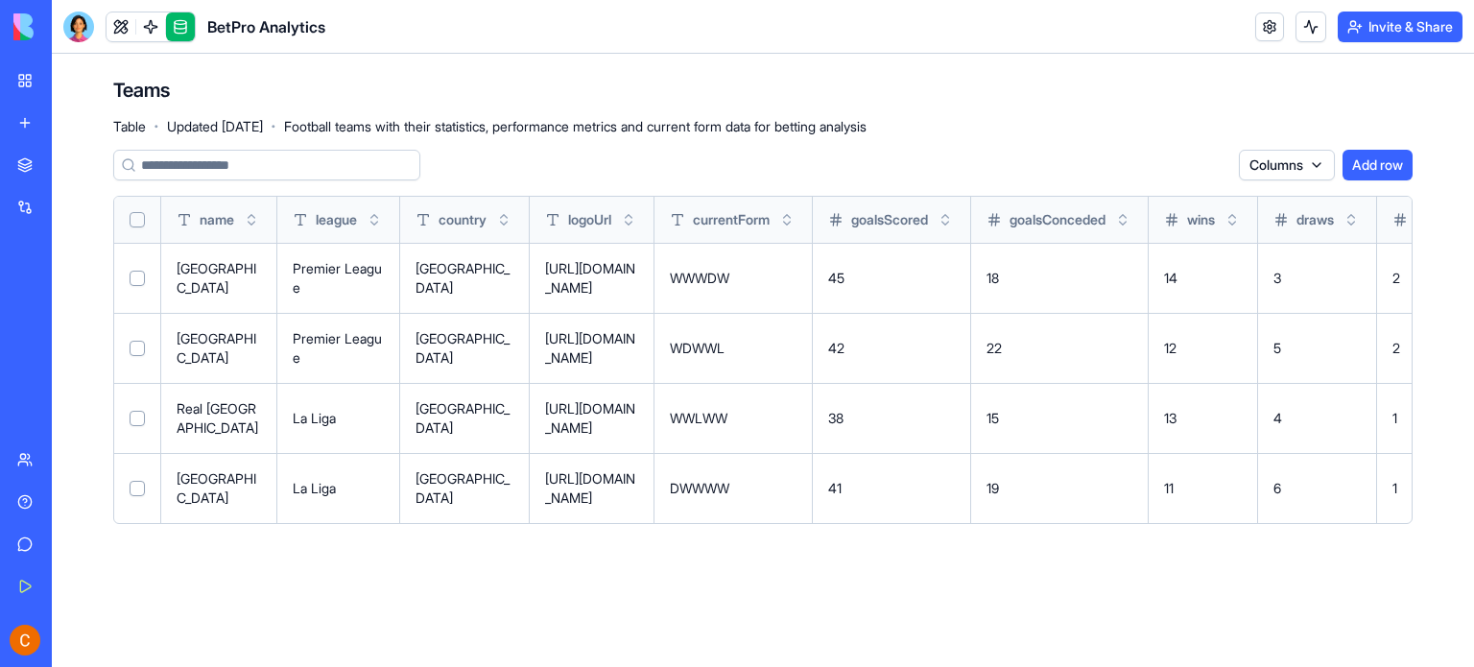
click at [188, 32] on link at bounding box center [180, 26] width 29 height 29
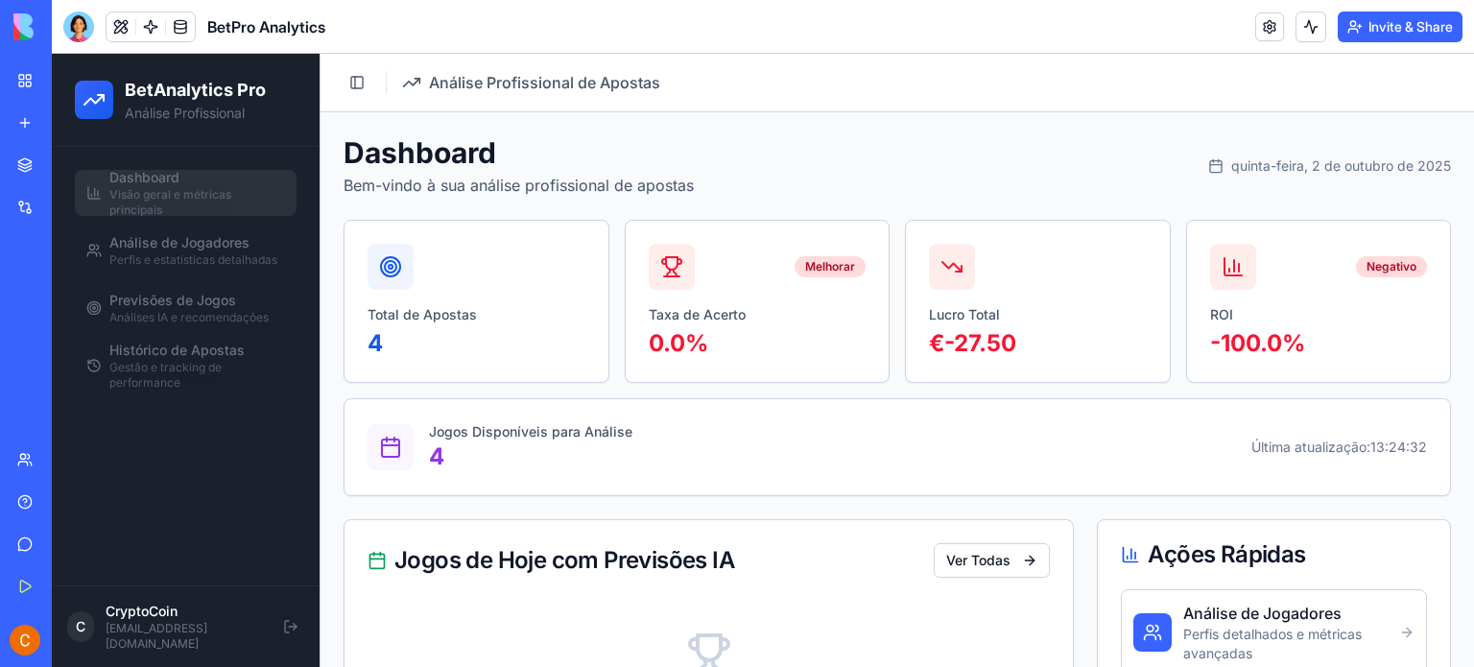
click at [37, 76] on link "My Workspace" at bounding box center [44, 80] width 77 height 38
